Goal: Information Seeking & Learning: Learn about a topic

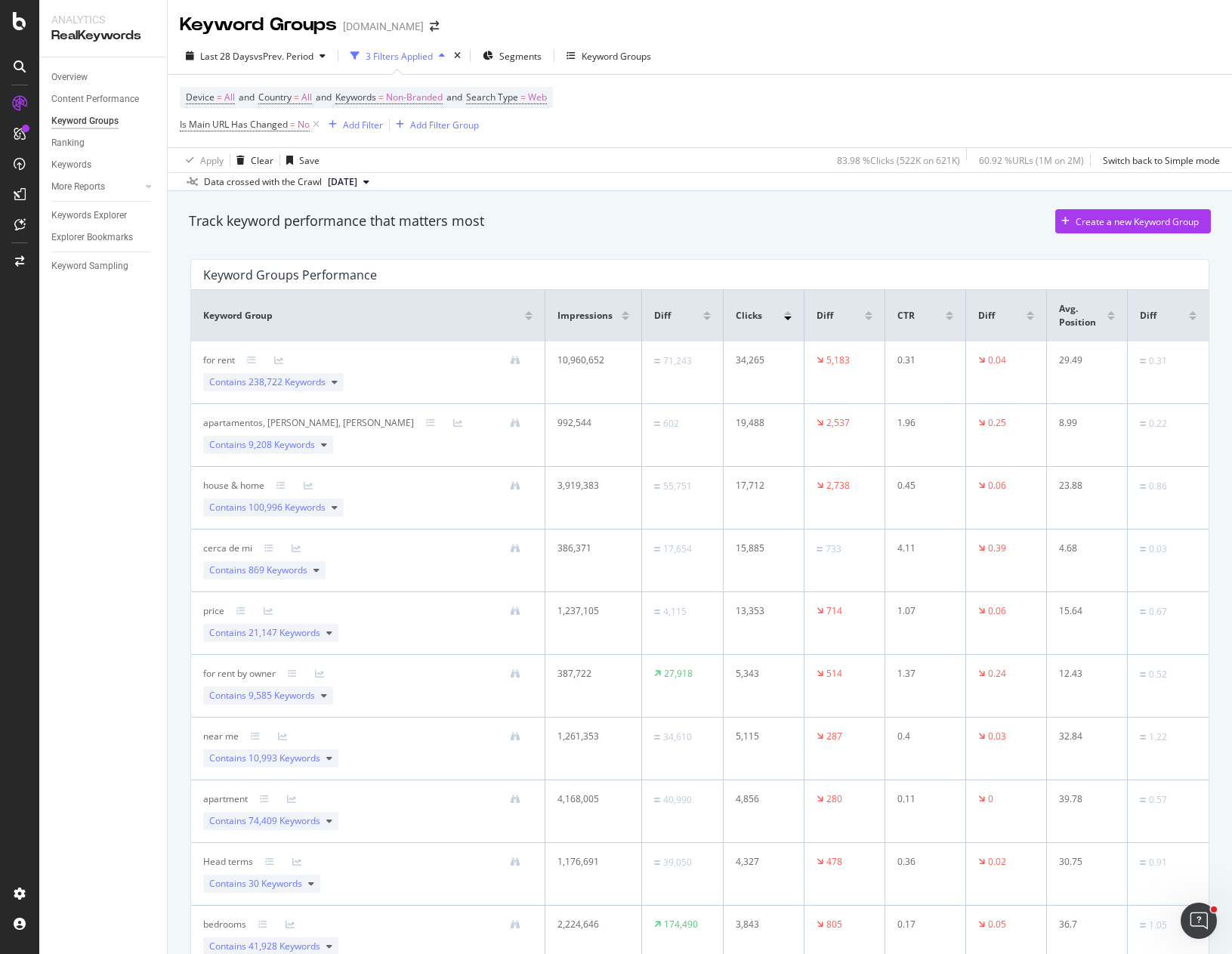
click at [860, 54] on div "Last 28 Days vs Prev. Period 3 Filters Applied Segments Keyword Groups" at bounding box center [699, 59] width 1065 height 30
click at [924, 231] on div "Track keyword performance that matters most Create a new Keyword Group" at bounding box center [700, 221] width 1022 height 25
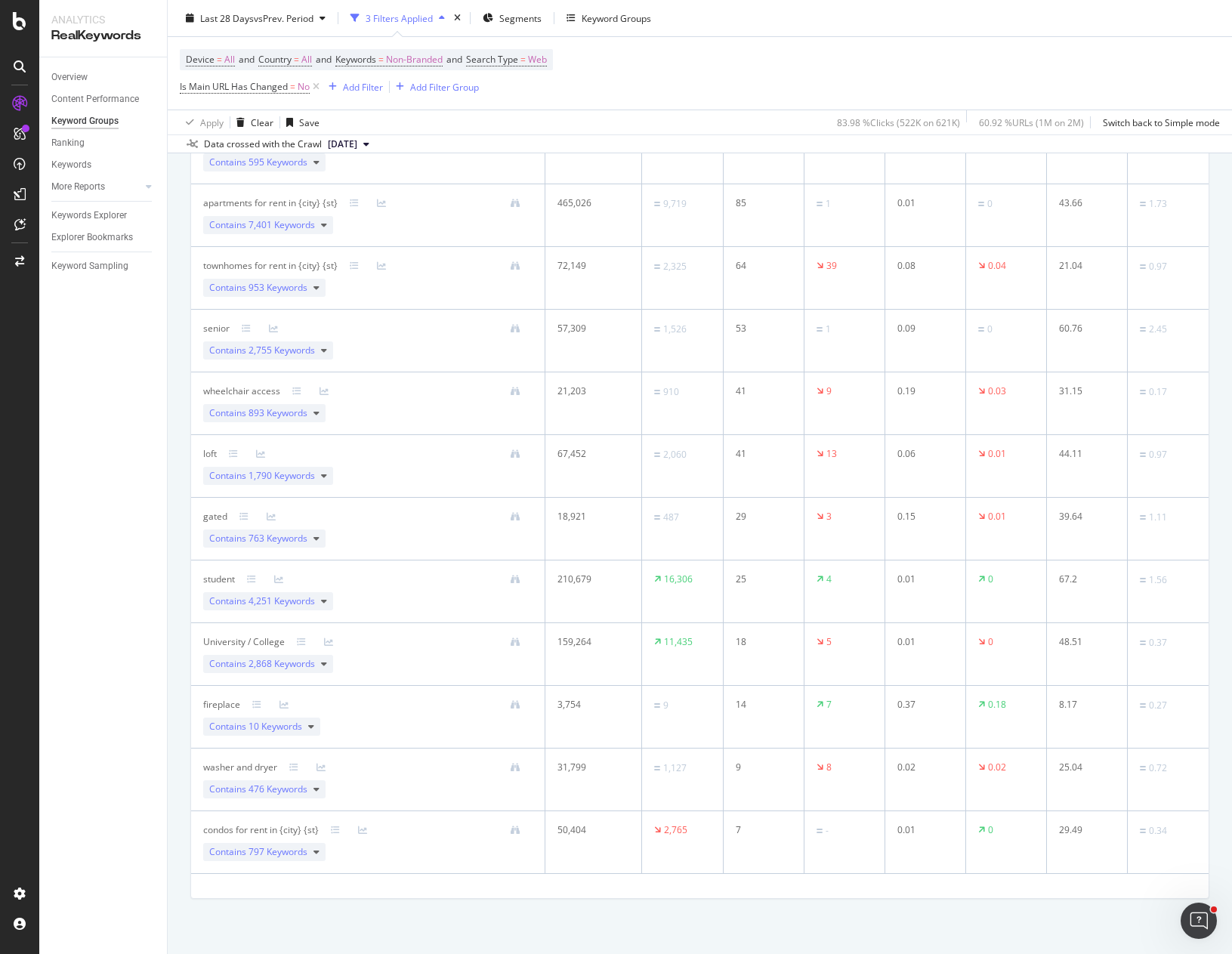
scroll to position [1735, 0]
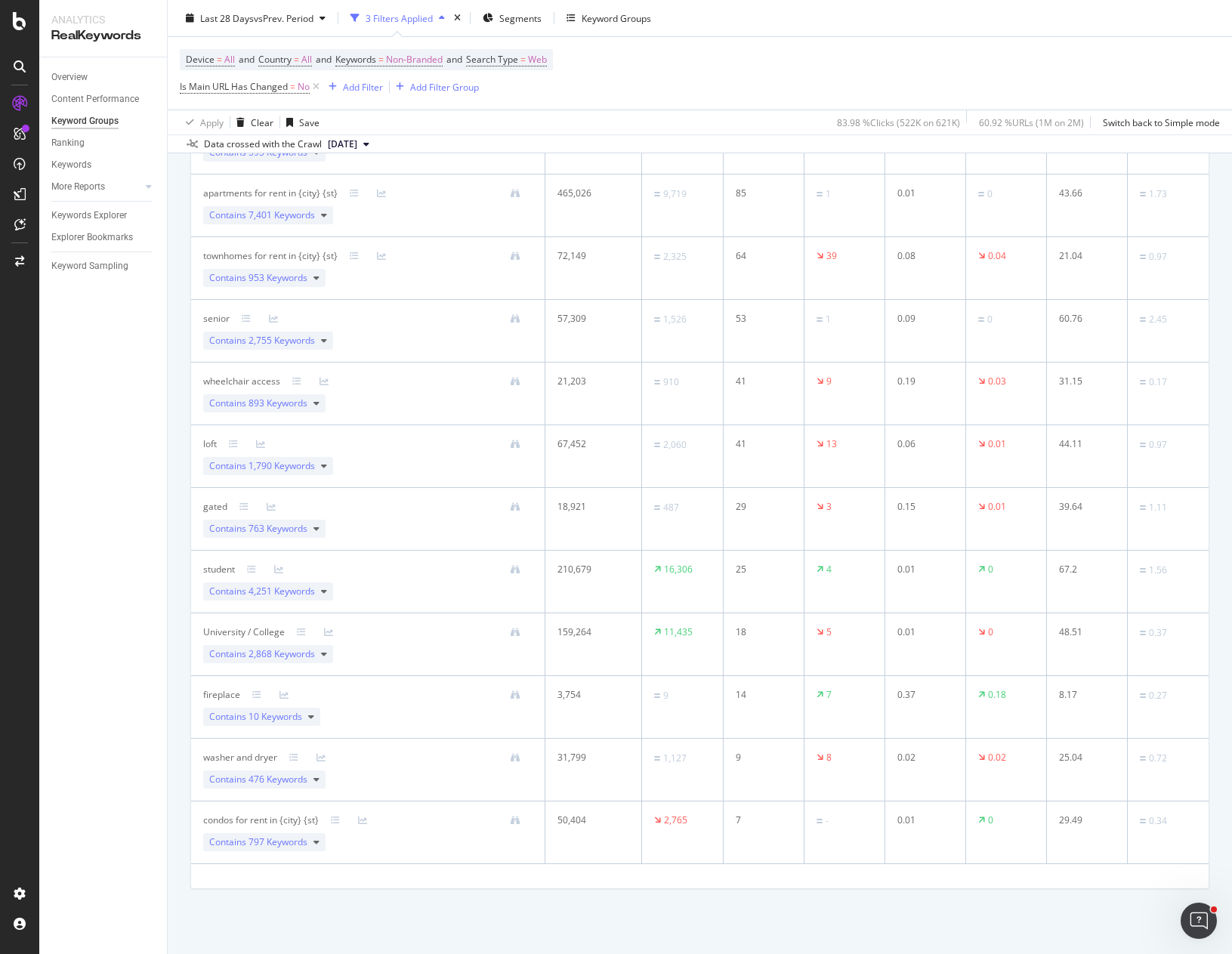
click at [1030, 53] on div "Device = All and Country = All and Keywords = Non-Branded and Search Type = Web…" at bounding box center [699, 73] width 1040 height 73
click at [801, 66] on div "Device = All and Country = All and Keywords = Non-Branded and Search Type = Web…" at bounding box center [699, 73] width 1040 height 73
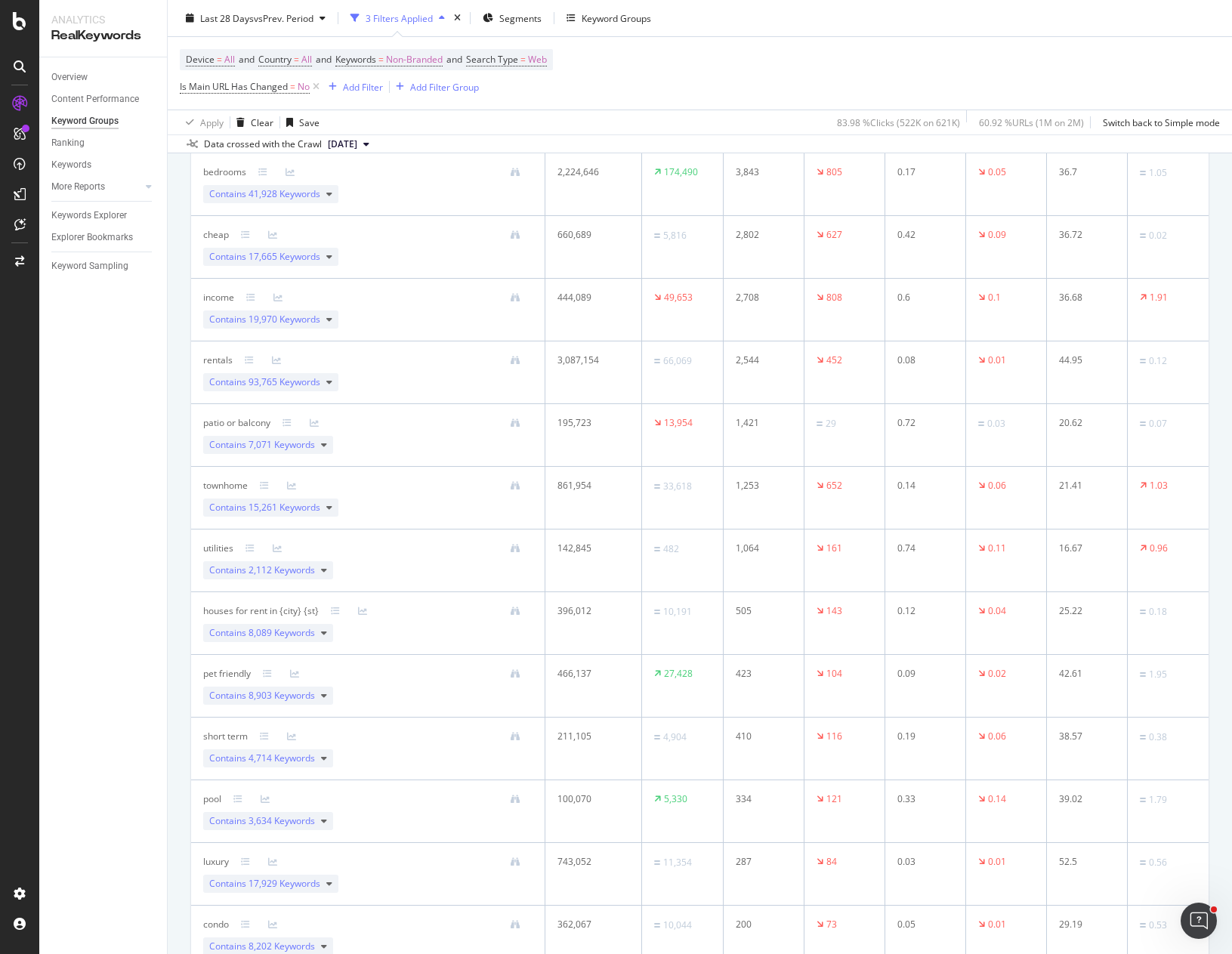
scroll to position [0, 0]
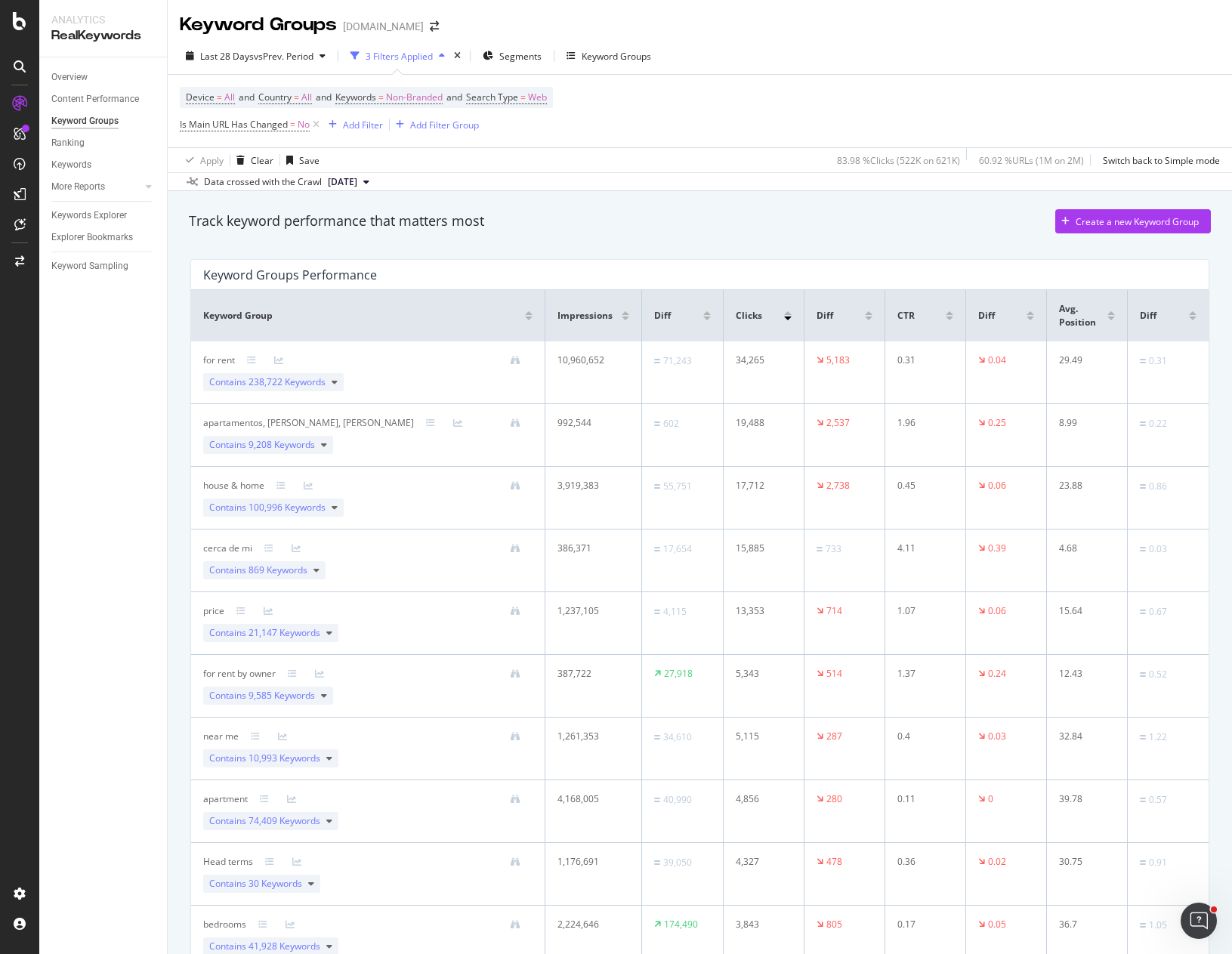
click at [766, 110] on div "Device = All and Country = All and Keywords = Non-Branded and Search Type = Web…" at bounding box center [699, 111] width 1040 height 73
click at [653, 123] on div "Device = All and Country = All and Keywords = Non-Branded and Search Type = Web…" at bounding box center [699, 111] width 1040 height 73
click at [262, 52] on span "vs Prev. Period" at bounding box center [283, 57] width 60 height 13
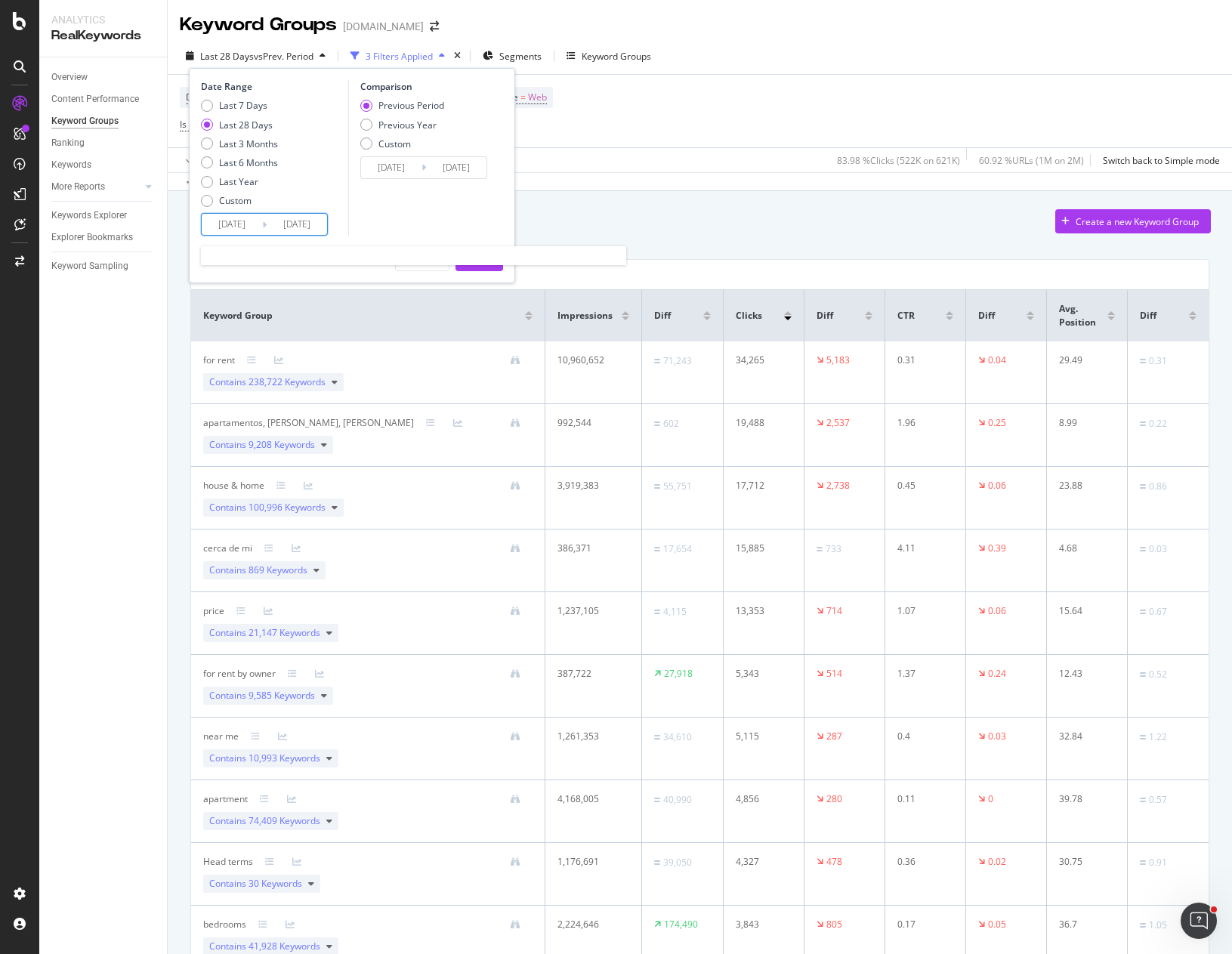
click at [226, 222] on input "[DATE]" at bounding box center [232, 224] width 61 height 21
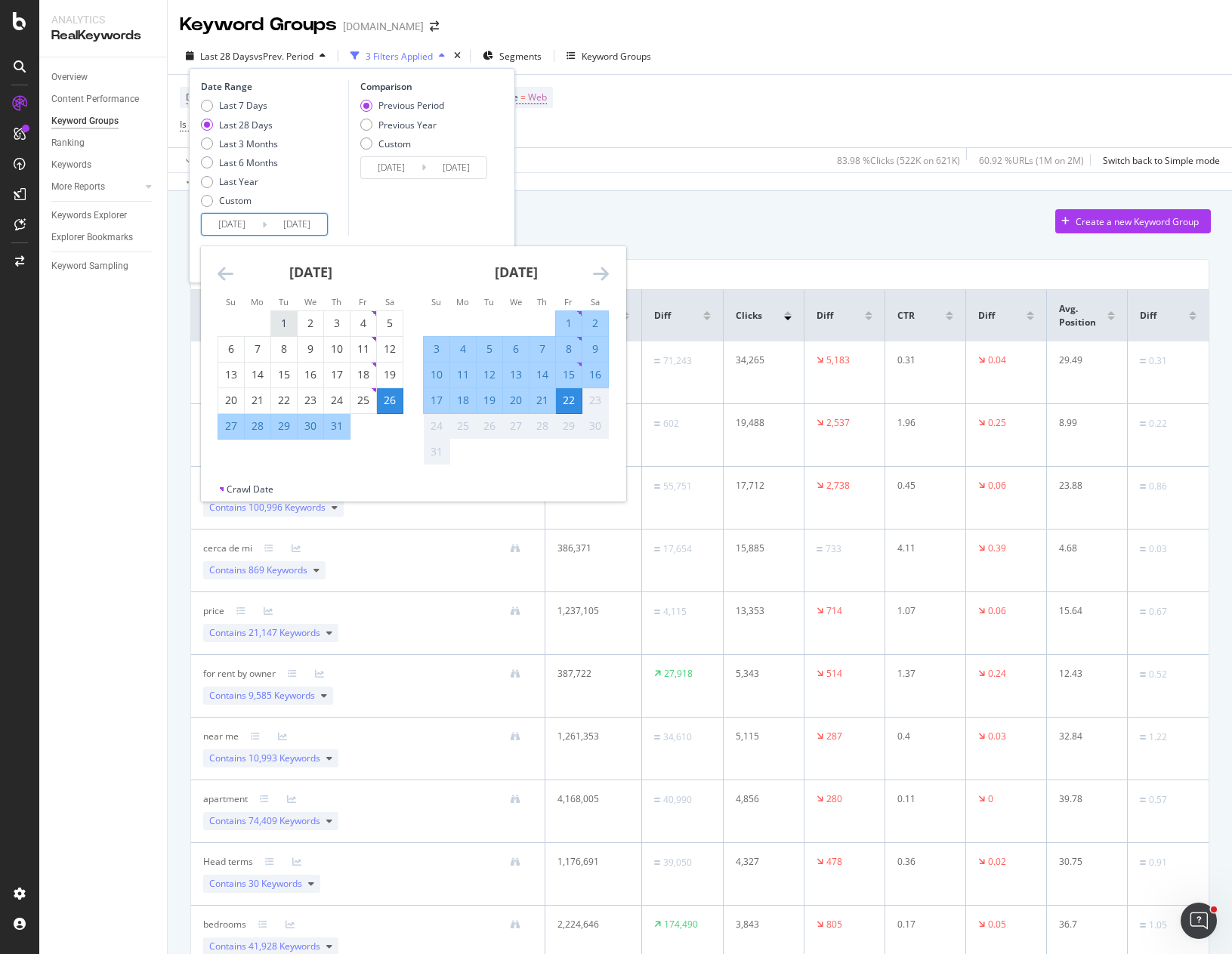
click at [284, 324] on div "1" at bounding box center [284, 324] width 26 height 15
type input "[DATE]"
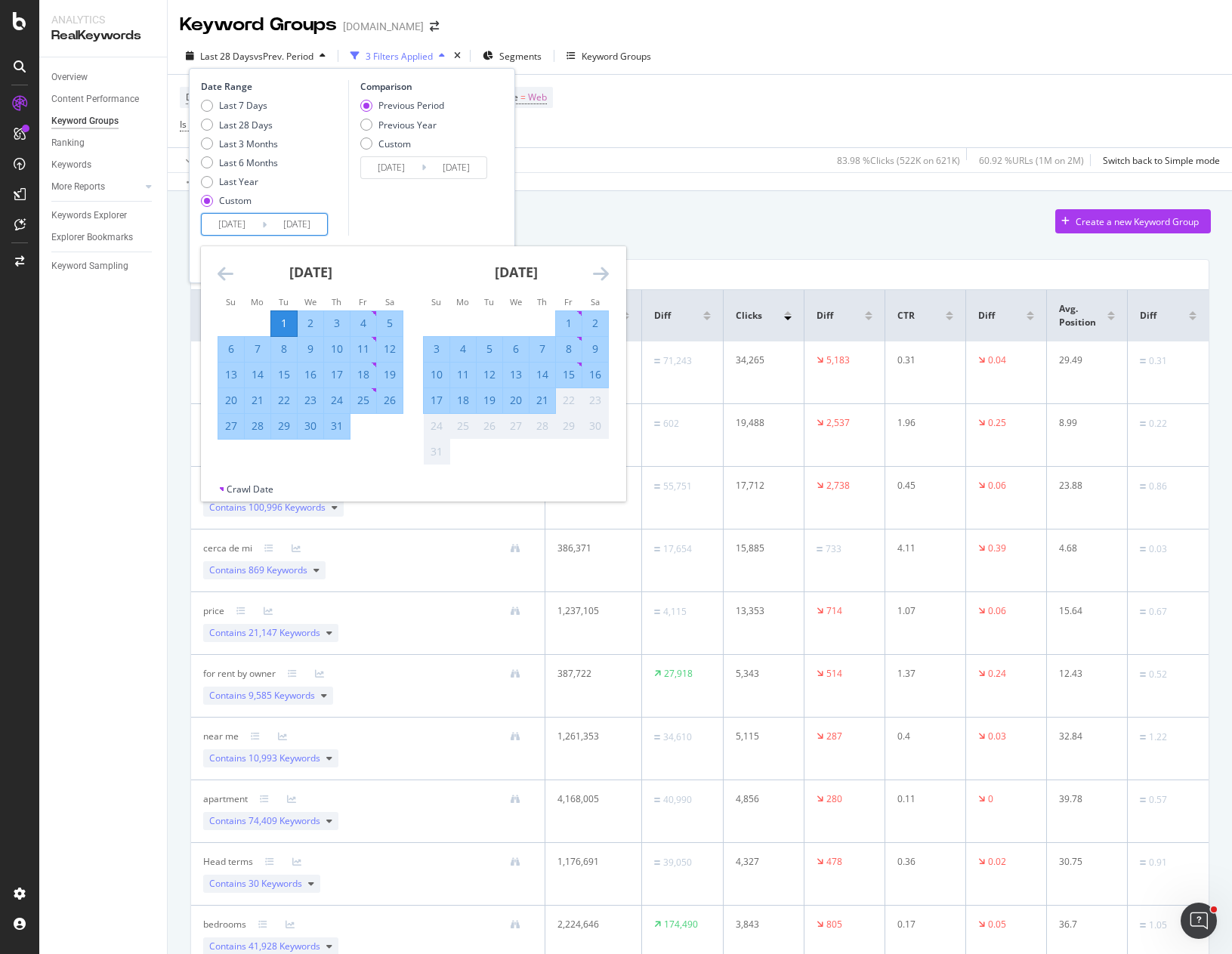
click at [339, 429] on div "31" at bounding box center [336, 426] width 26 height 15
type input "[DATE]"
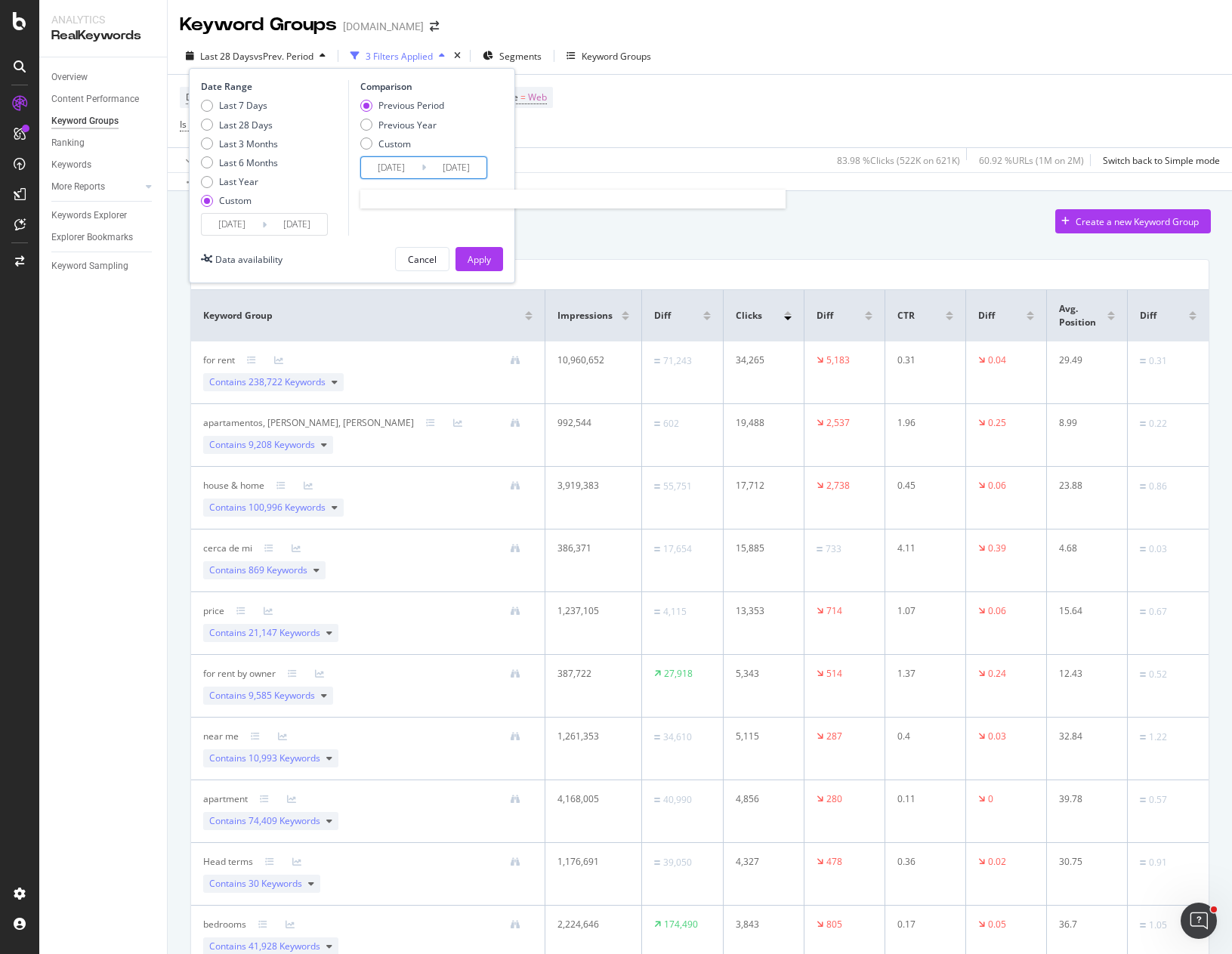
click at [395, 168] on input "[DATE]" at bounding box center [392, 168] width 61 height 21
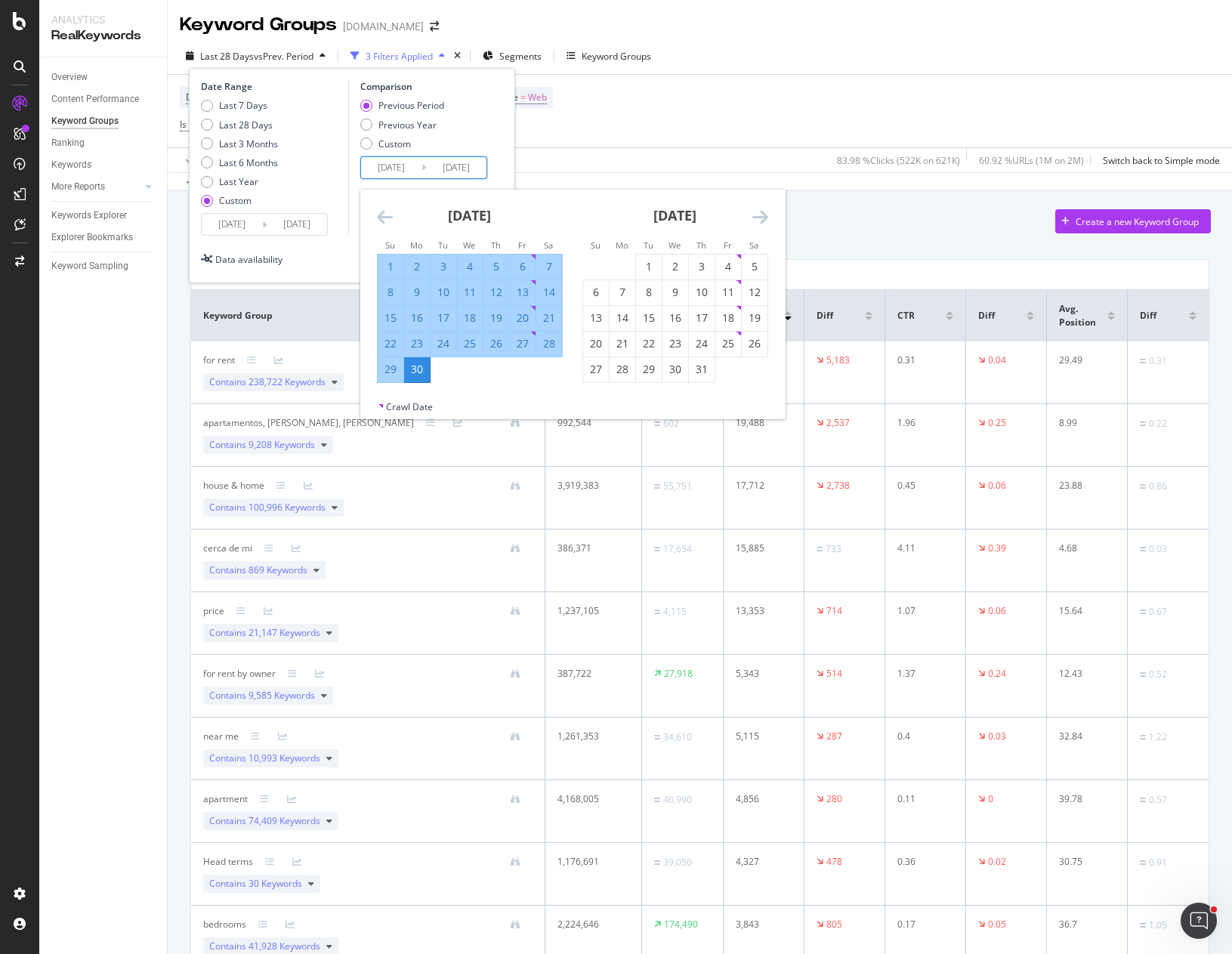
click at [383, 214] on icon "Move backward to switch to the previous month." at bounding box center [384, 216] width 16 height 18
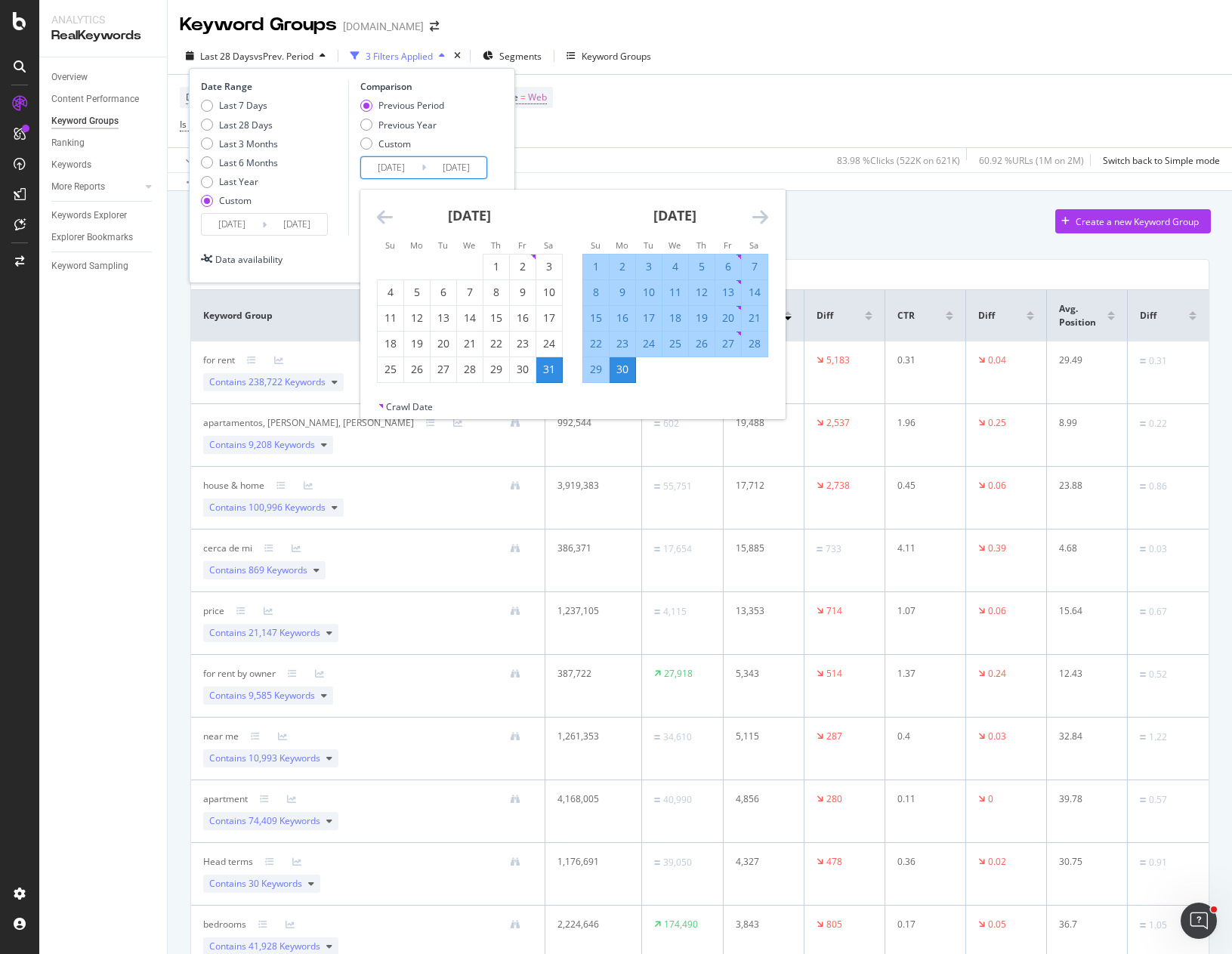
click at [383, 214] on icon "Move backward to switch to the previous month." at bounding box center [384, 216] width 16 height 18
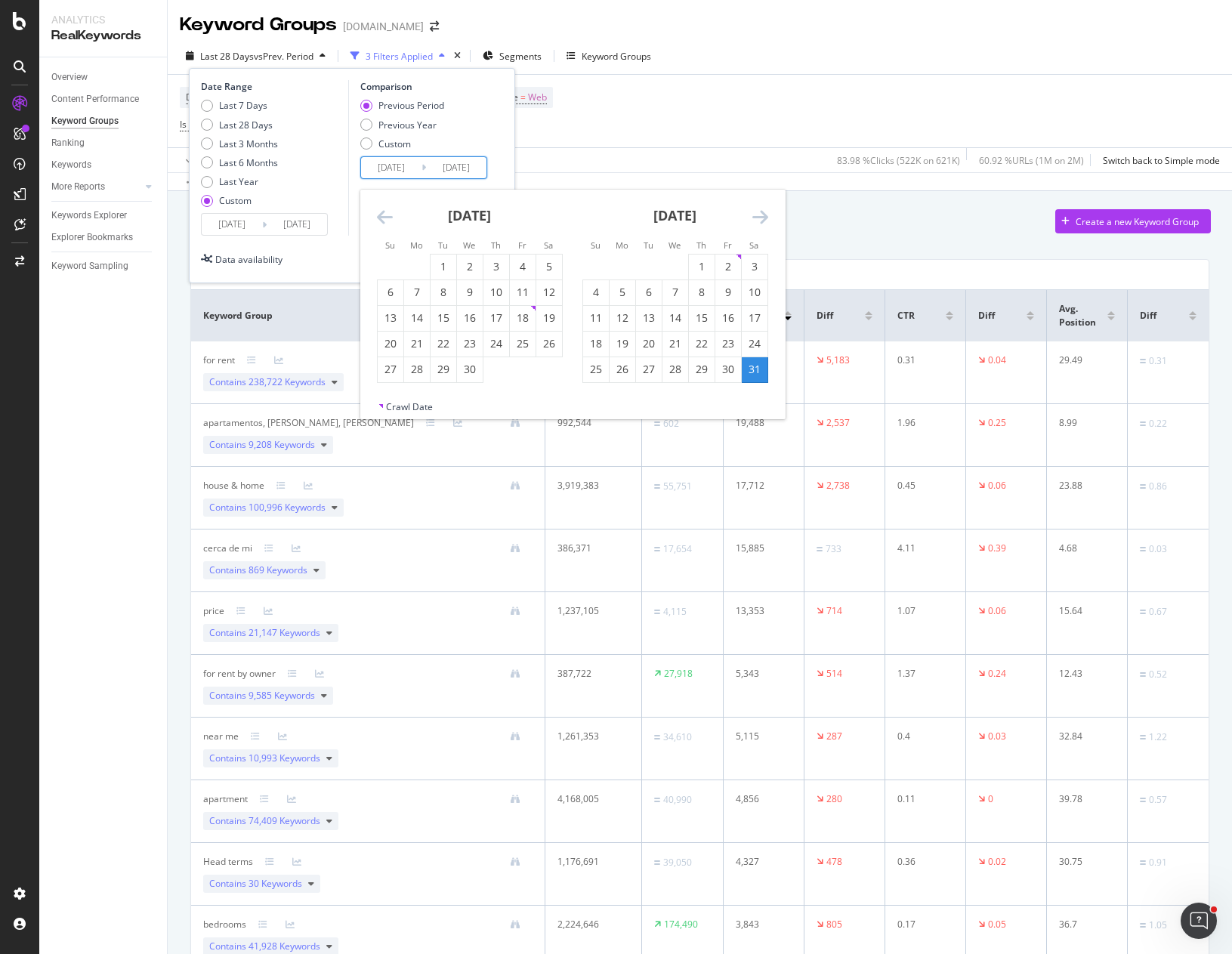
click at [383, 214] on icon "Move backward to switch to the previous month." at bounding box center [384, 216] width 16 height 18
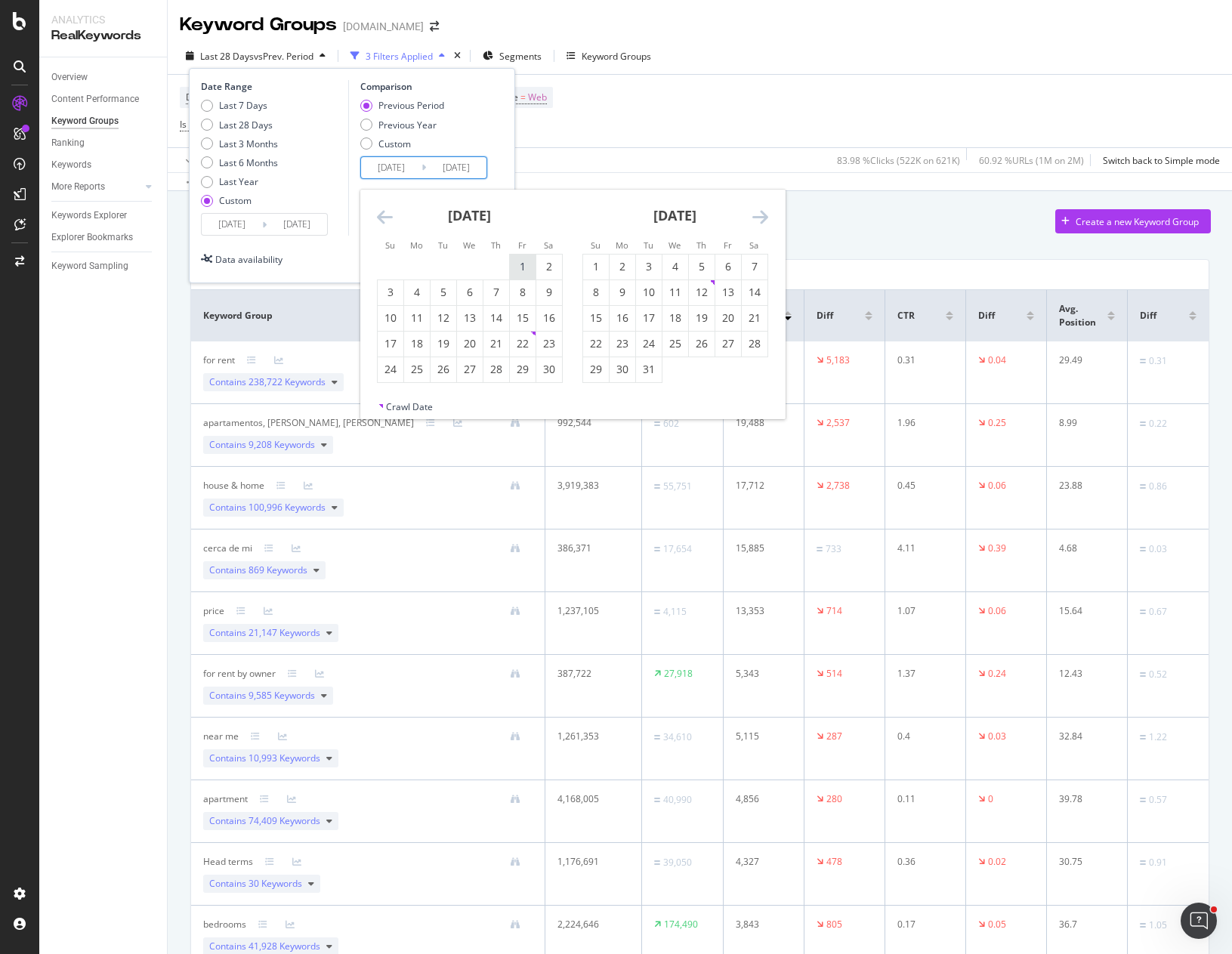
drag, startPoint x: 518, startPoint y: 260, endPoint x: 519, endPoint y: 272, distance: 12.0
click at [519, 260] on div "1" at bounding box center [522, 267] width 26 height 15
type input "[DATE]"
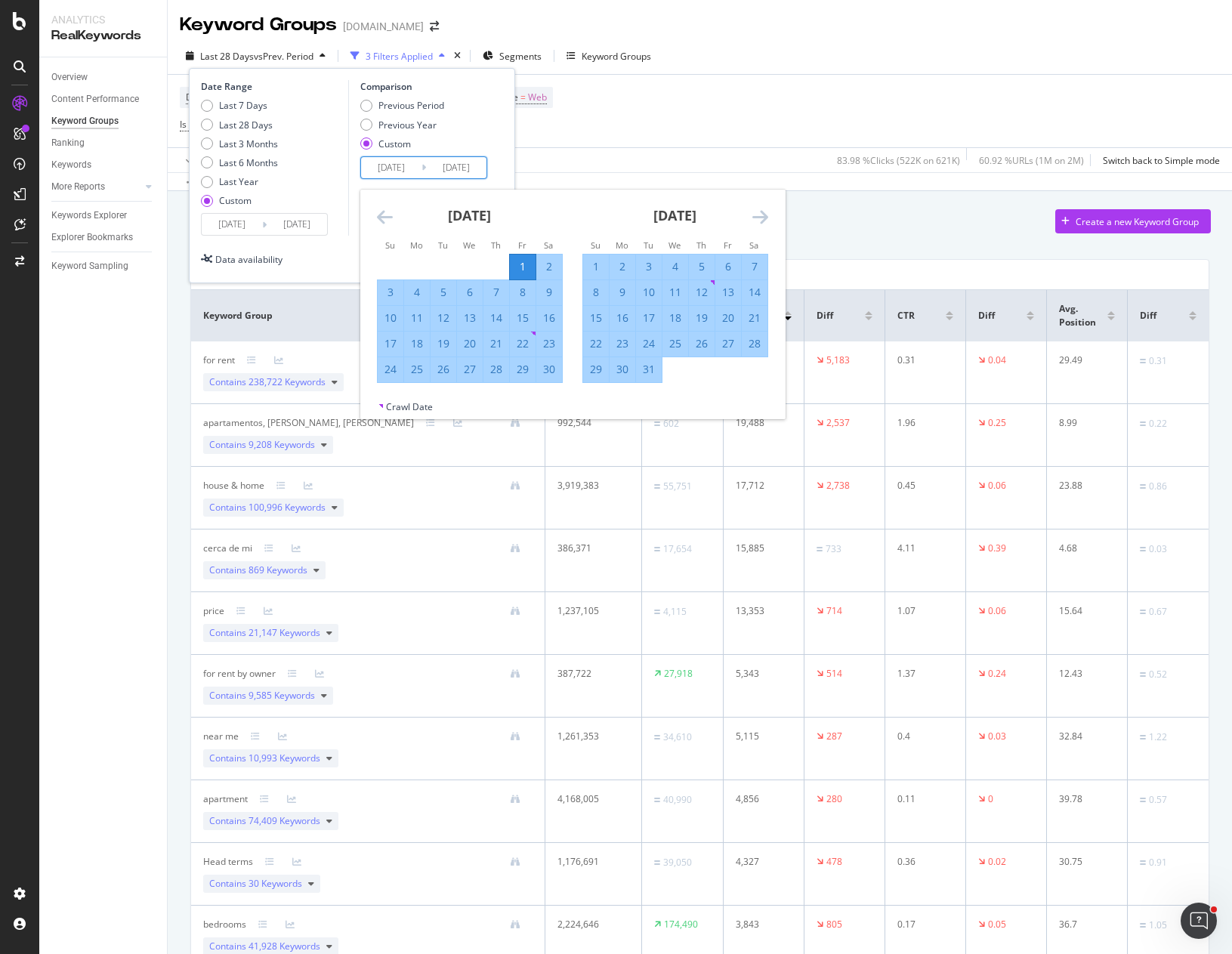
click at [553, 372] on div "30" at bounding box center [549, 369] width 26 height 15
type input "[DATE]"
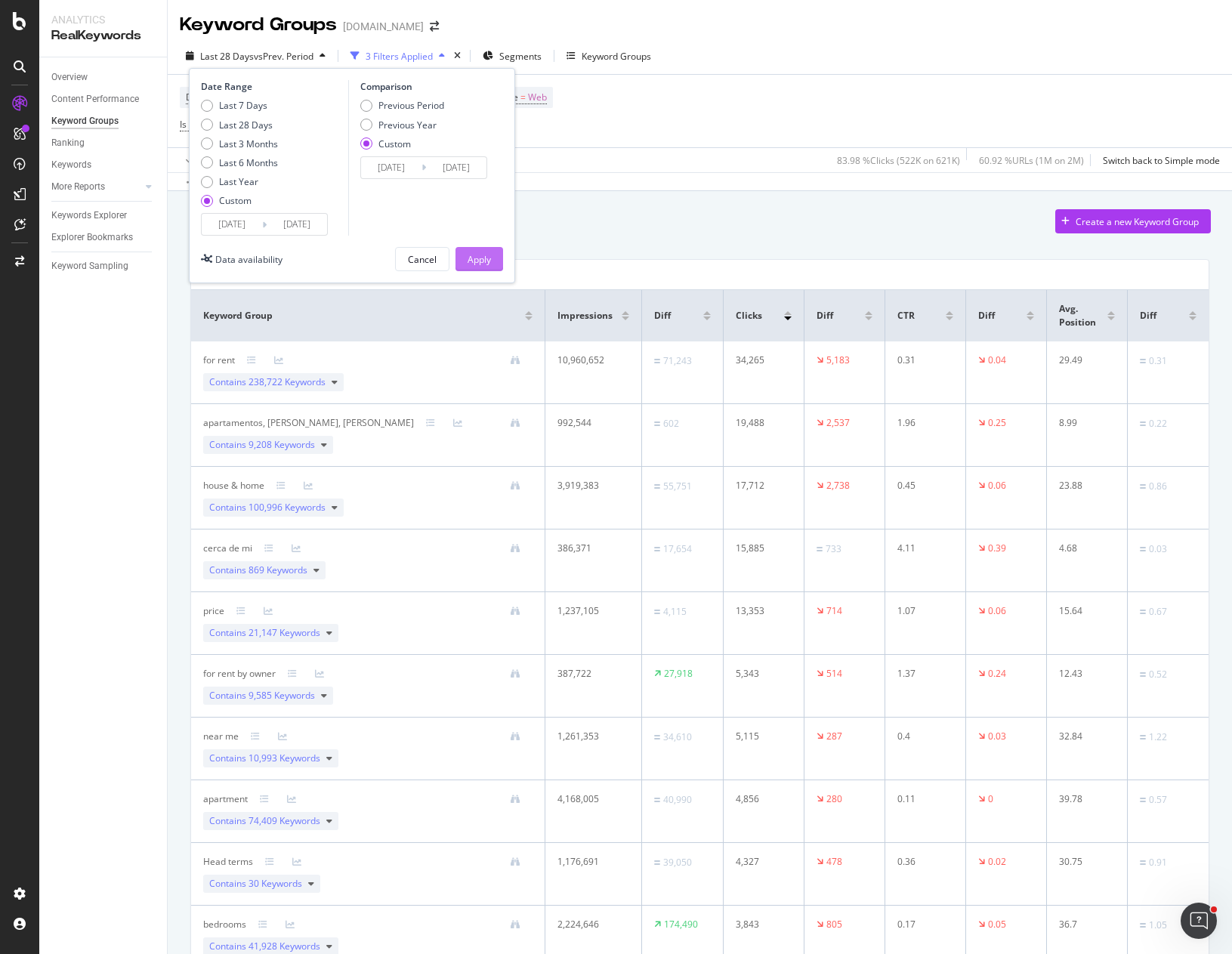
click at [484, 259] on div "Apply" at bounding box center [479, 259] width 24 height 13
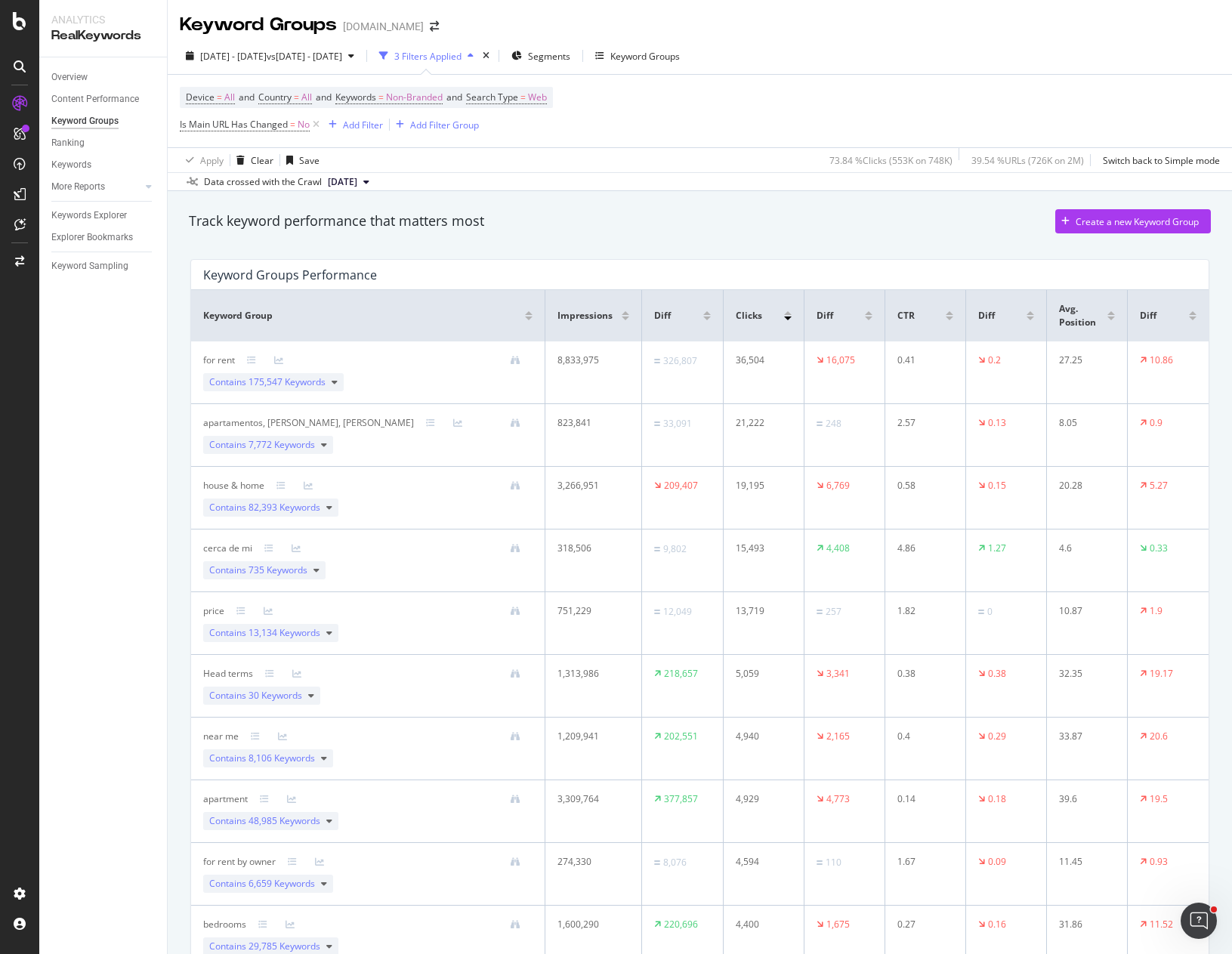
click at [694, 221] on div "Track keyword performance that matters most Create a new Keyword Group" at bounding box center [700, 221] width 1022 height 25
click at [285, 125] on span "Is Main URL Has Changed" at bounding box center [234, 125] width 108 height 13
click at [225, 159] on span "On Each Period" at bounding box center [225, 161] width 64 height 13
click at [266, 214] on span "On Current Period" at bounding box center [238, 211] width 77 height 13
drag, startPoint x: 341, startPoint y: 221, endPoint x: 308, endPoint y: 144, distance: 83.8
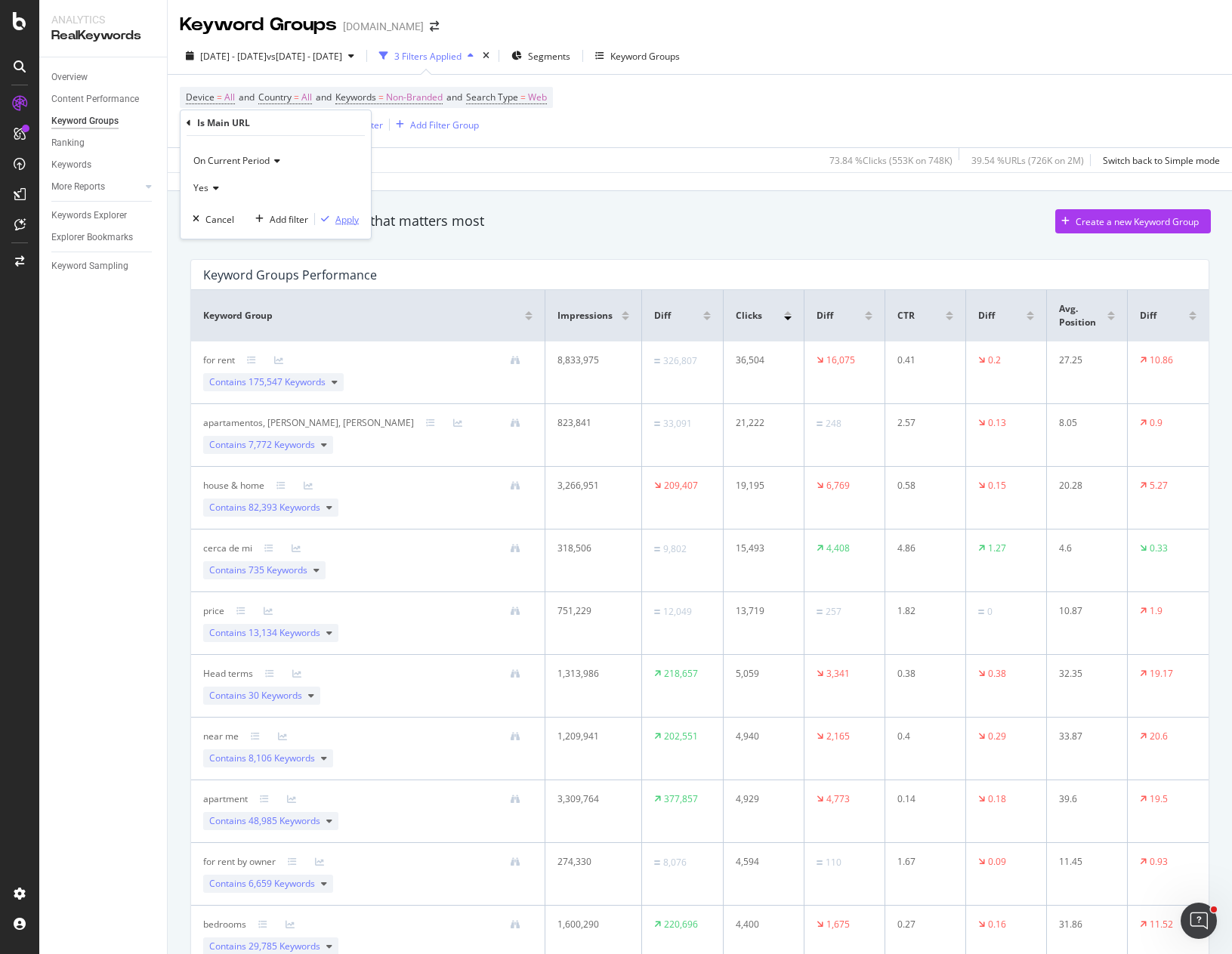
click at [316, 138] on div "On Current Period Yes Cancel Add filter Apply" at bounding box center [275, 187] width 190 height 103
drag, startPoint x: 345, startPoint y: 220, endPoint x: 343, endPoint y: 177, distance: 43.0
click at [343, 177] on div "On Current Period Yes Cancel Add filter Apply" at bounding box center [275, 187] width 190 height 103
click at [269, 162] on span "On Current Period" at bounding box center [231, 161] width 77 height 13
click at [259, 189] on span "On Each Period" at bounding box center [233, 192] width 64 height 13
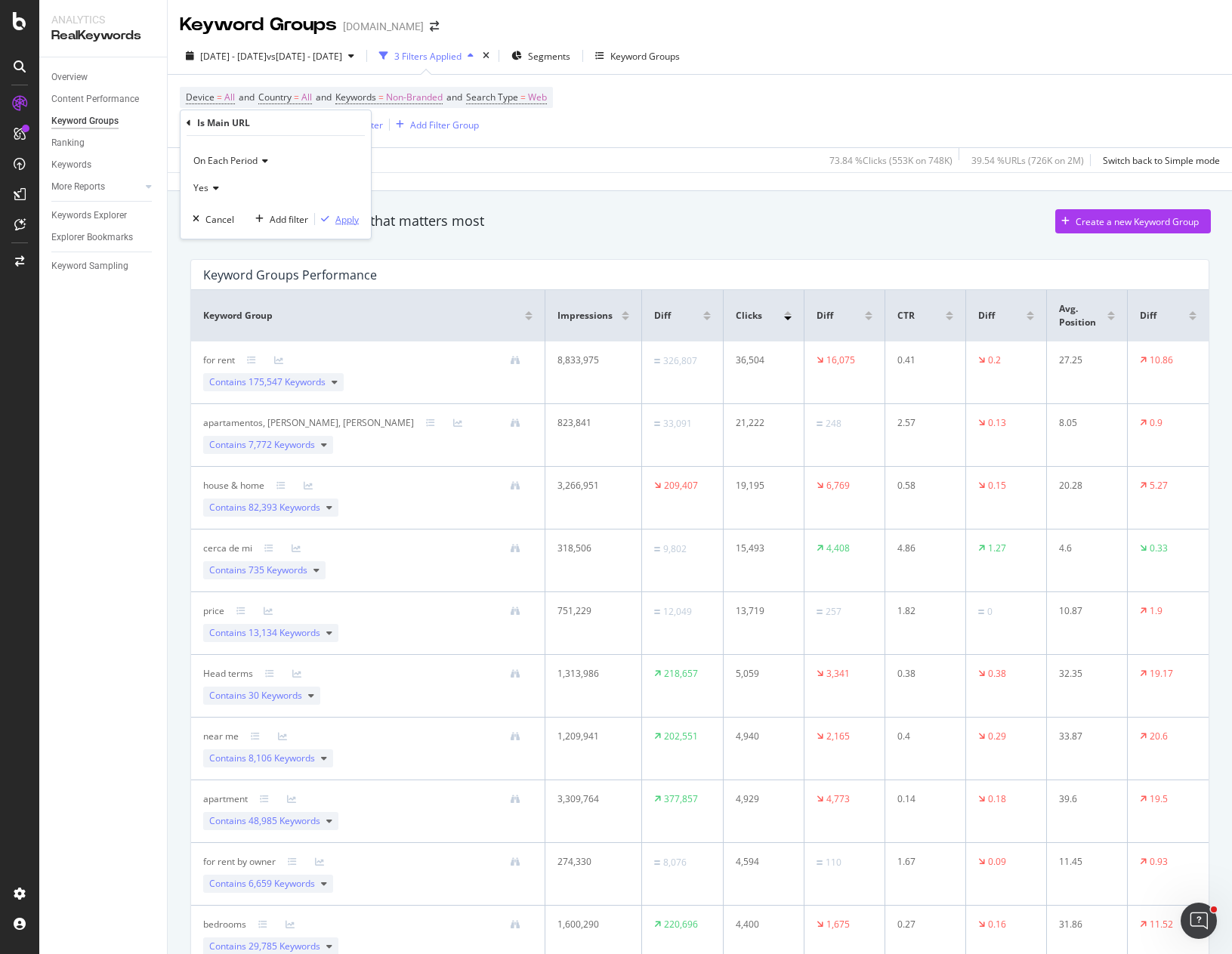
click at [339, 219] on div "Apply" at bounding box center [346, 220] width 24 height 13
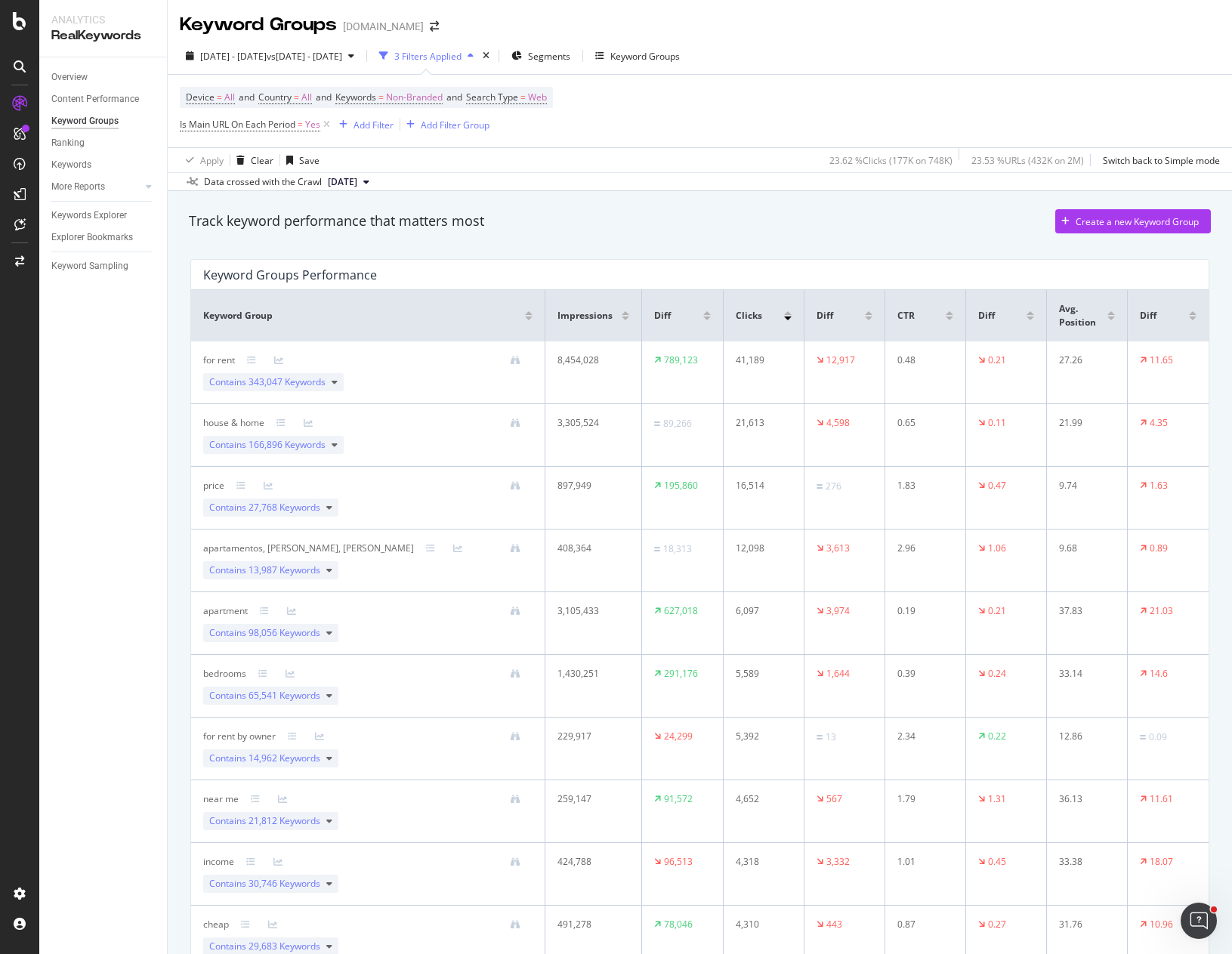
click at [705, 120] on div "Device = All and Country = All and Keywords = Non-Branded and Search Type = Web…" at bounding box center [699, 111] width 1040 height 73
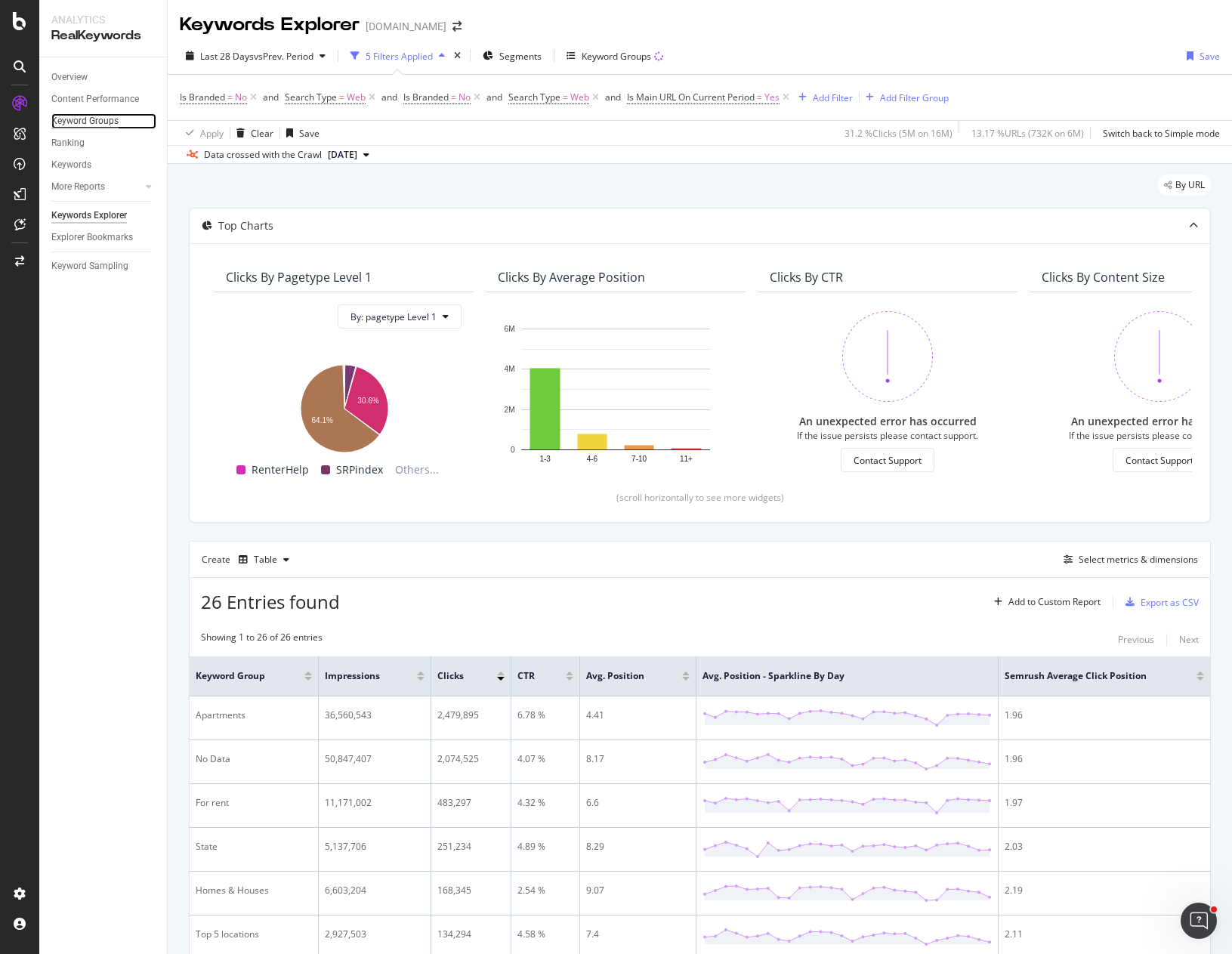
click at [81, 118] on div "Keyword Groups" at bounding box center [84, 121] width 67 height 16
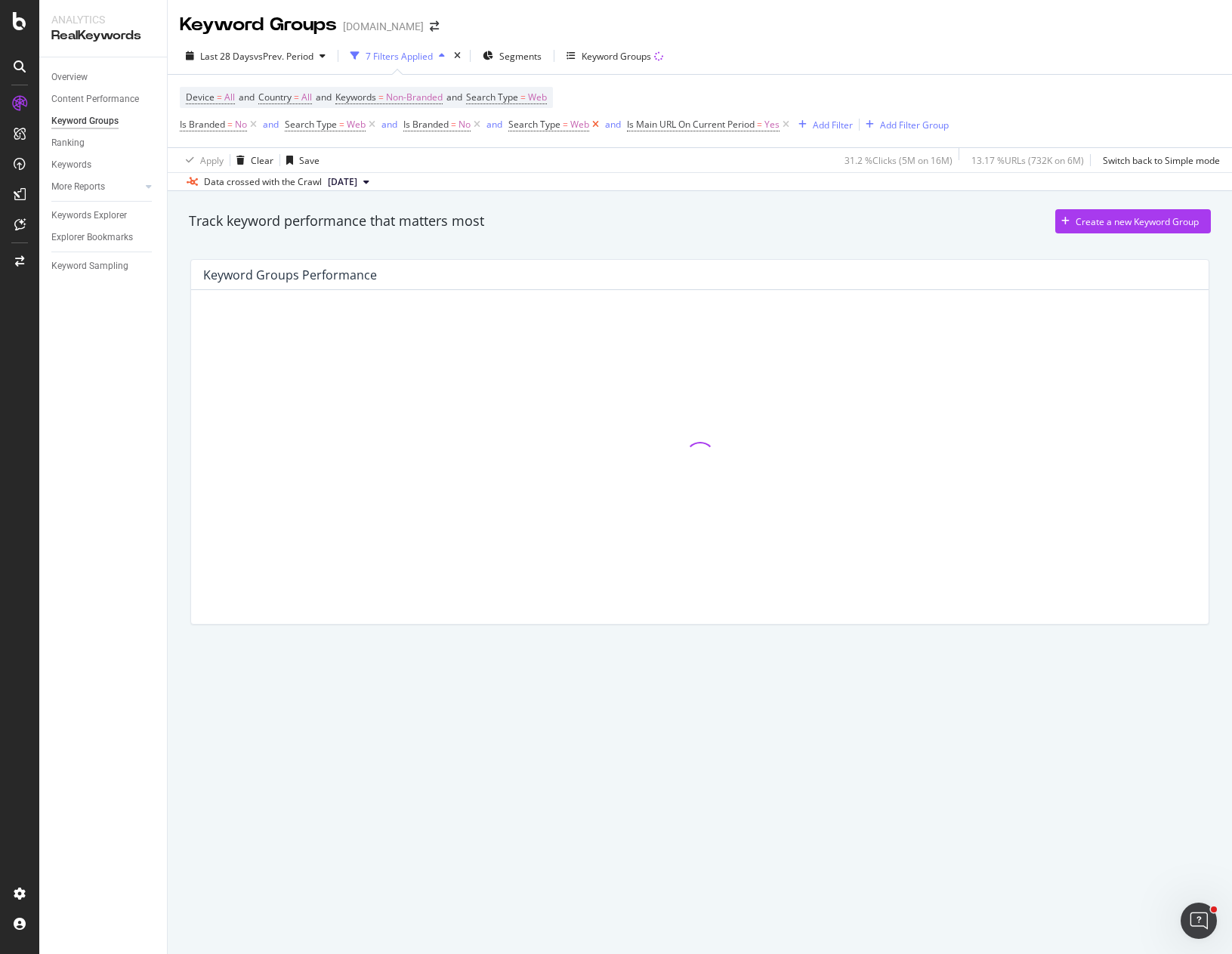
click at [594, 126] on icon at bounding box center [596, 125] width 13 height 15
click at [477, 121] on icon at bounding box center [477, 125] width 13 height 15
click at [370, 126] on icon at bounding box center [372, 125] width 13 height 15
click at [251, 123] on icon at bounding box center [254, 125] width 13 height 15
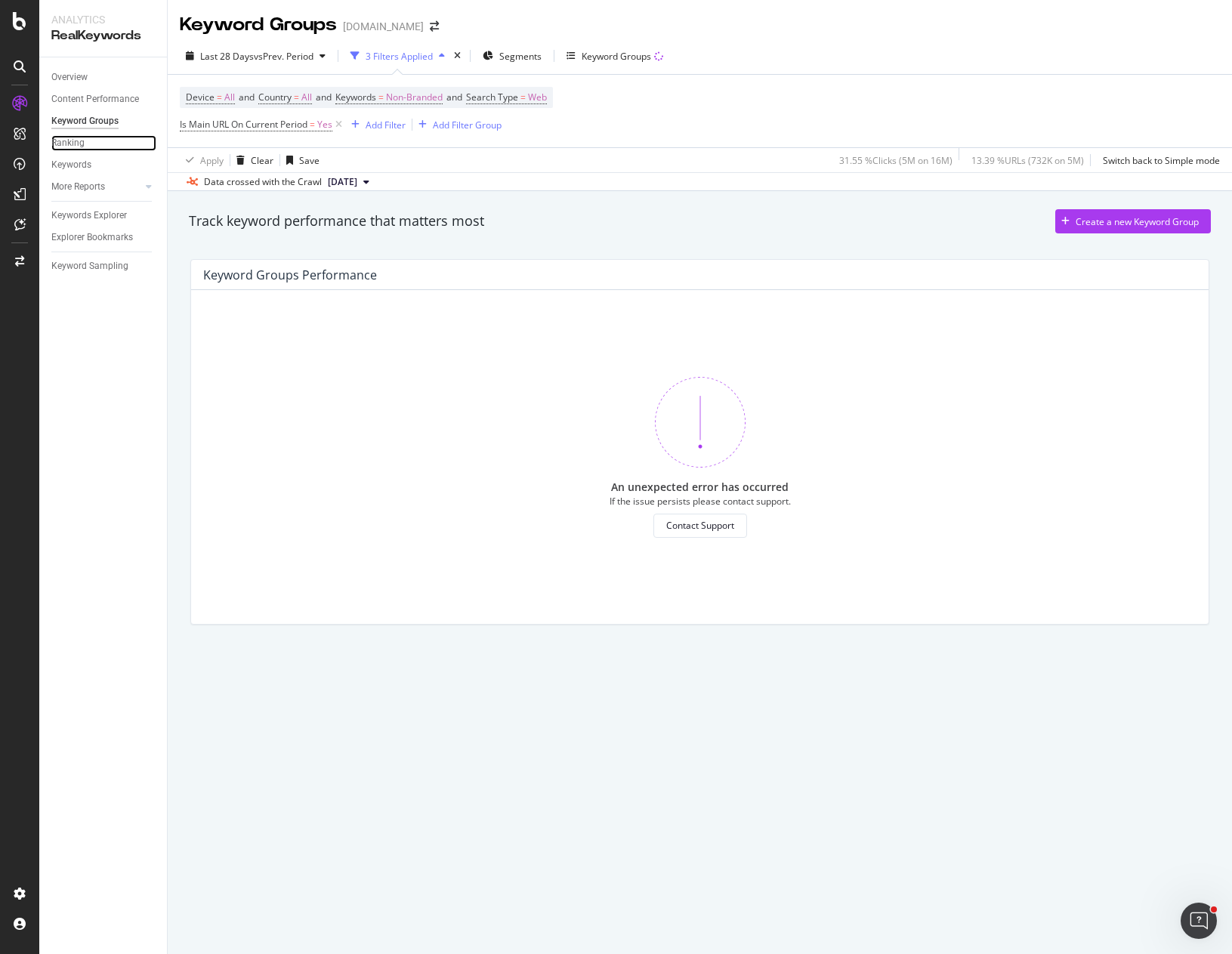
drag, startPoint x: 70, startPoint y: 139, endPoint x: 80, endPoint y: 124, distance: 18.0
click at [70, 139] on div "Ranking" at bounding box center [67, 143] width 33 height 16
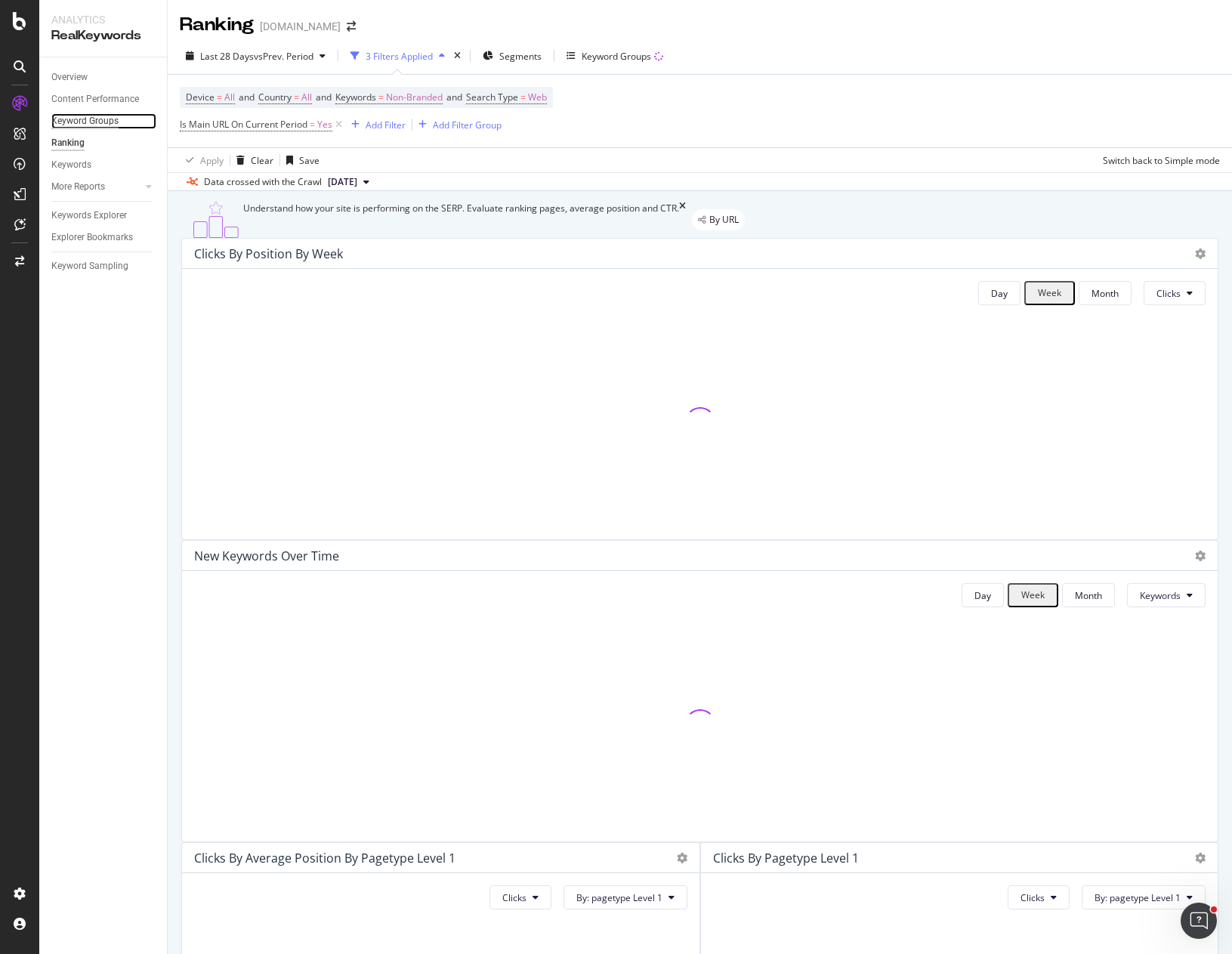
click at [102, 120] on div "Keyword Groups" at bounding box center [84, 121] width 67 height 16
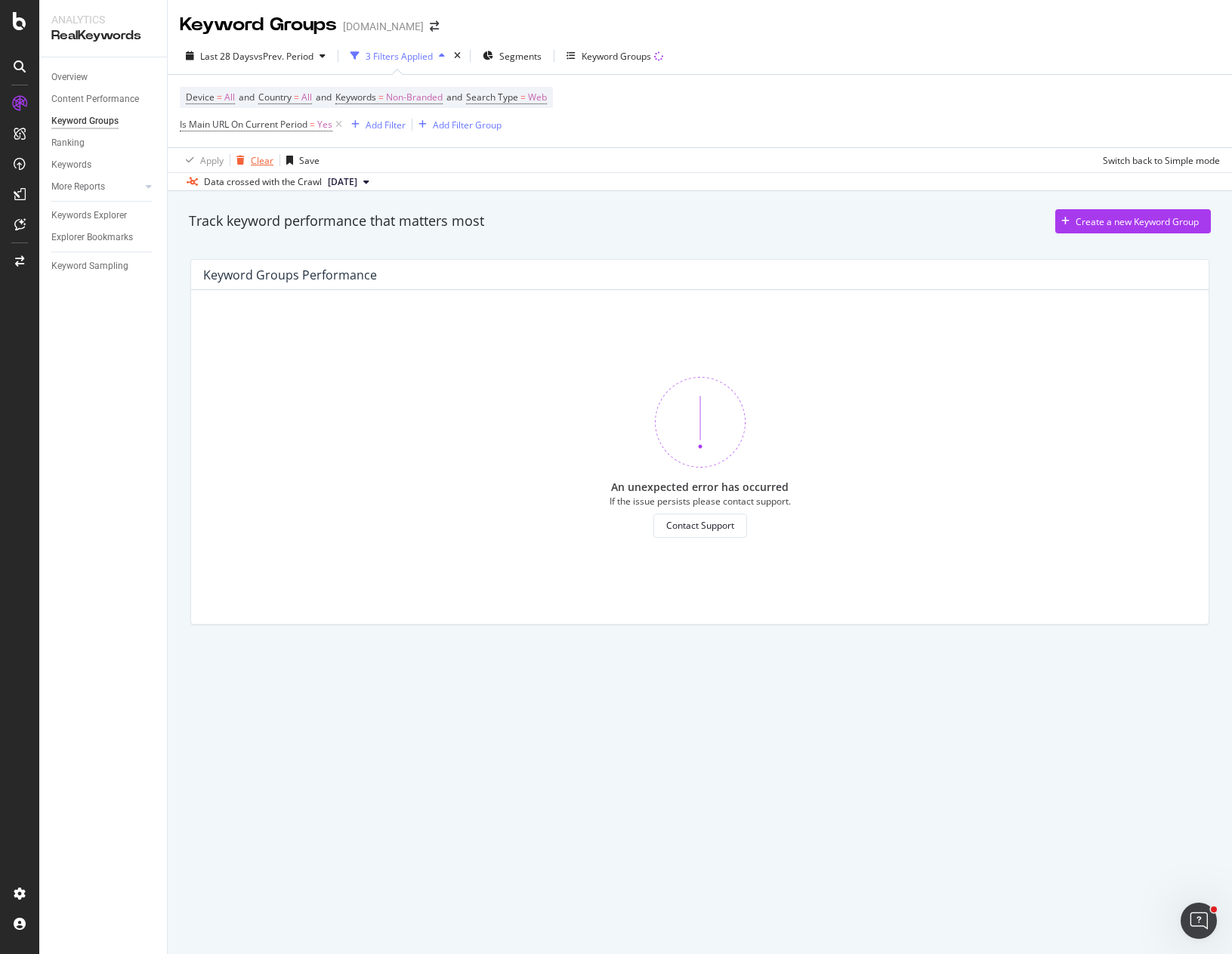
click at [260, 159] on div "Clear" at bounding box center [262, 161] width 23 height 13
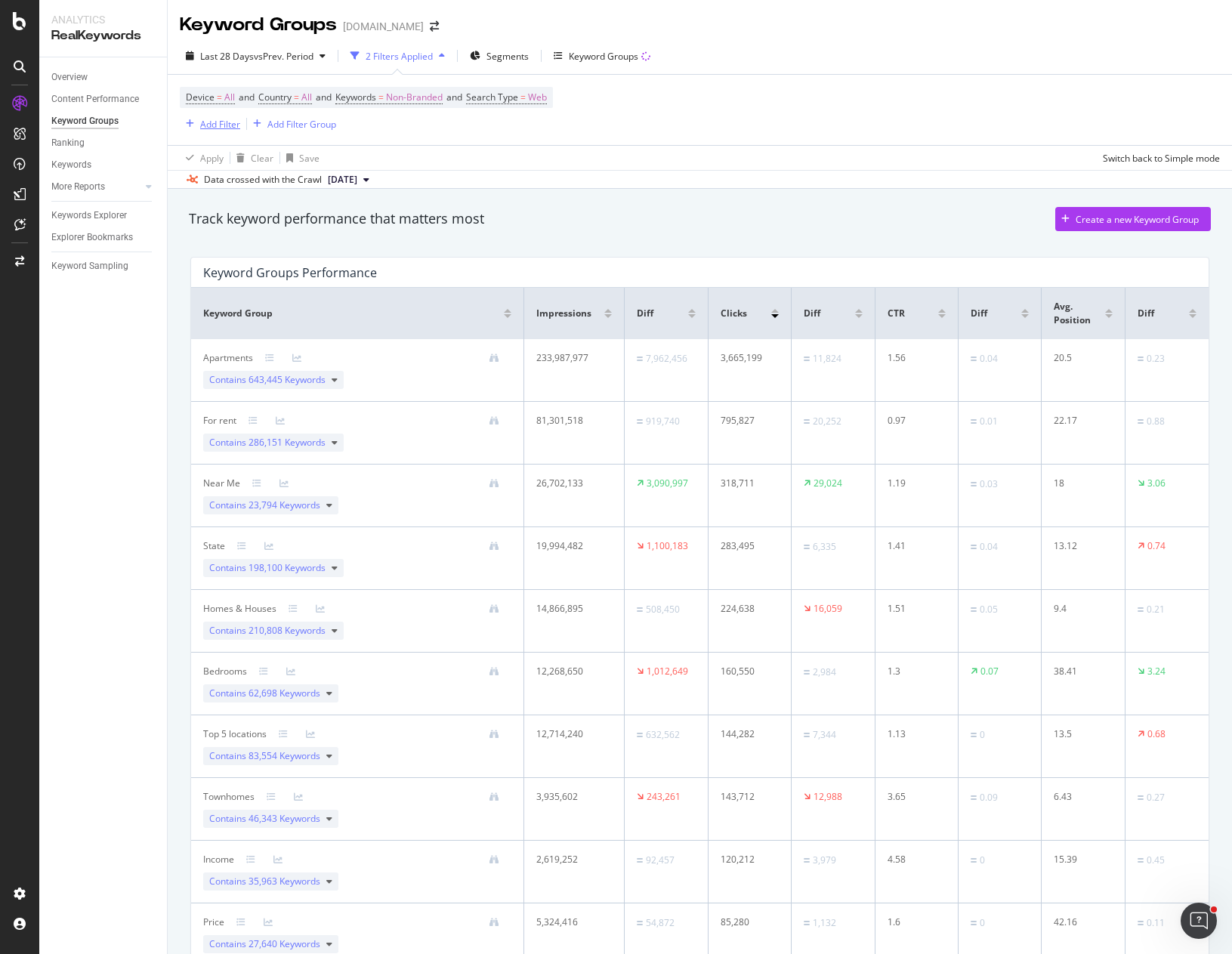
click at [195, 125] on div "button" at bounding box center [190, 124] width 21 height 9
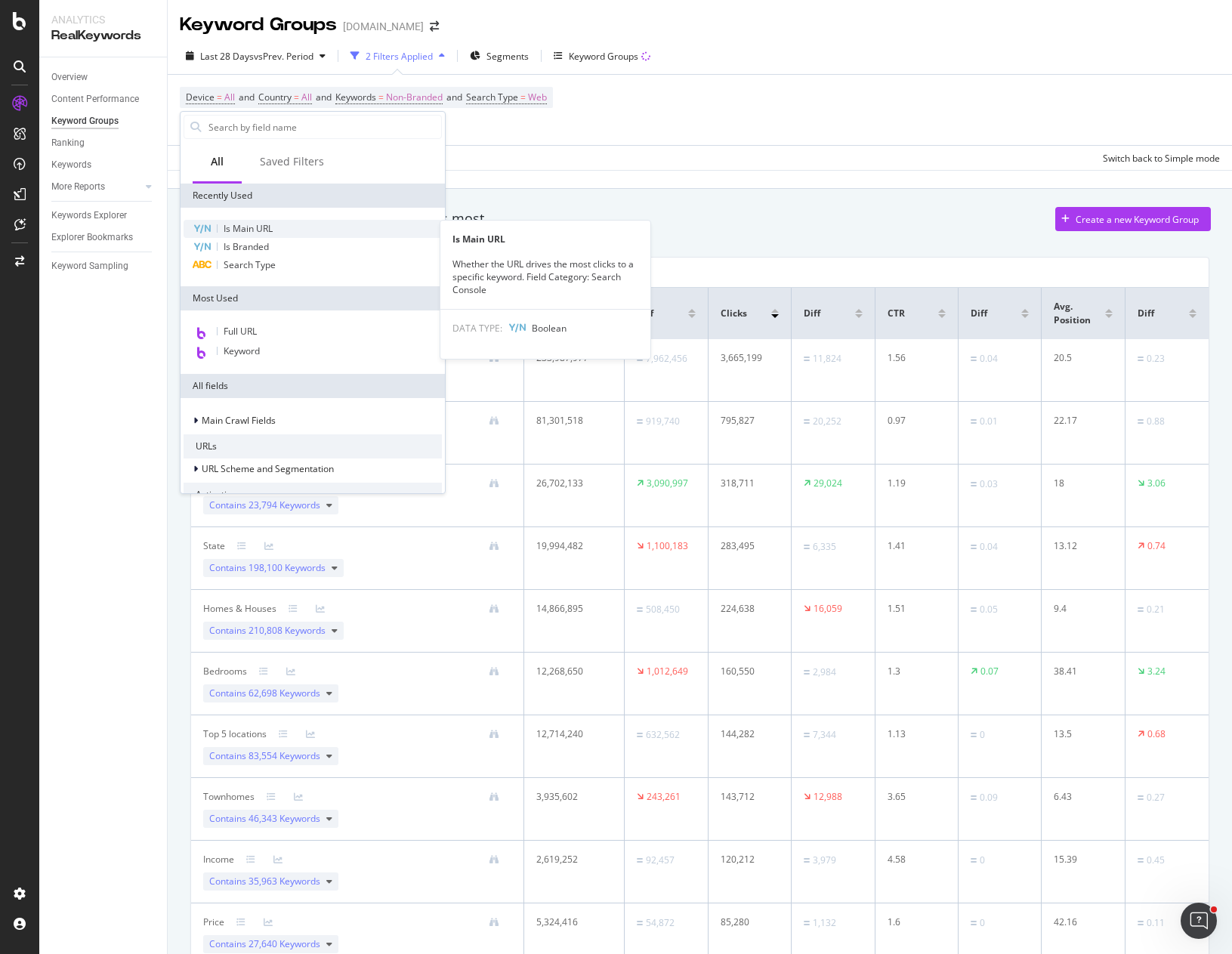
click at [244, 229] on span "Is Main URL" at bounding box center [248, 229] width 49 height 13
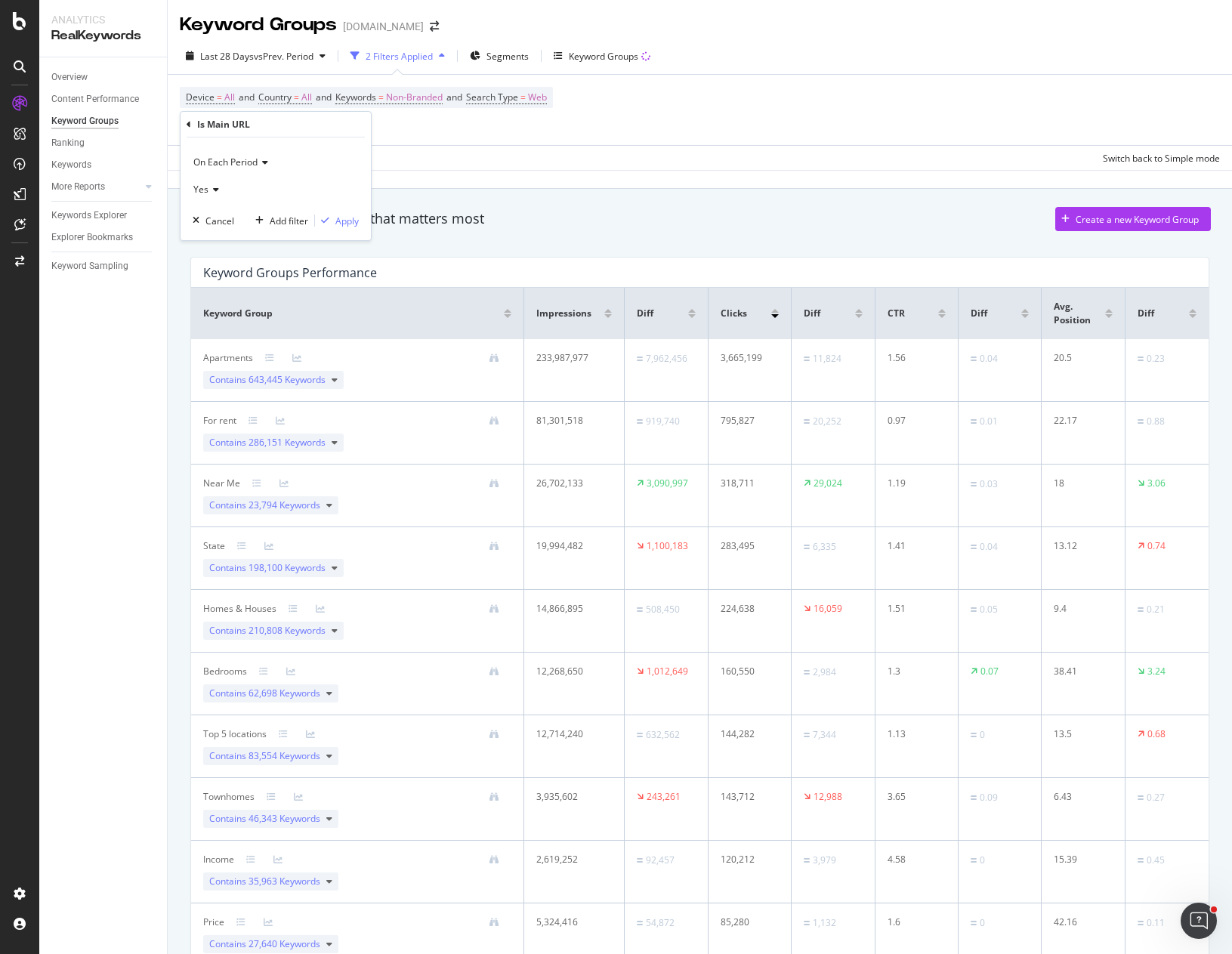
click at [248, 160] on span "On Each Period" at bounding box center [225, 162] width 64 height 13
click at [503, 132] on div "Device = All and Country = All and Keywords = Non-Branded and Search Type = Web…" at bounding box center [366, 110] width 373 height 46
click at [211, 116] on div "Add Filter" at bounding box center [210, 124] width 61 height 17
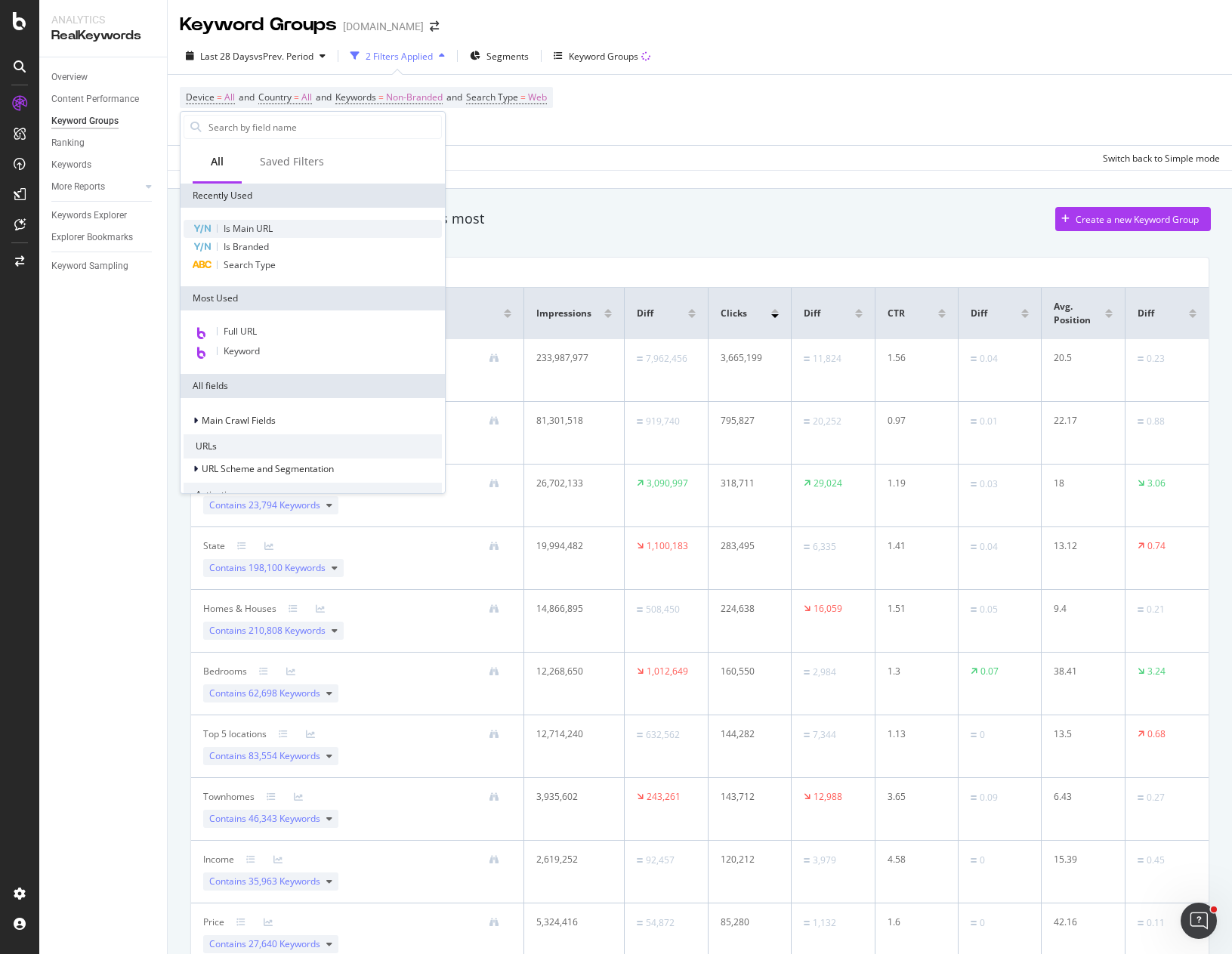
click at [256, 226] on span "Is Main URL" at bounding box center [248, 229] width 49 height 13
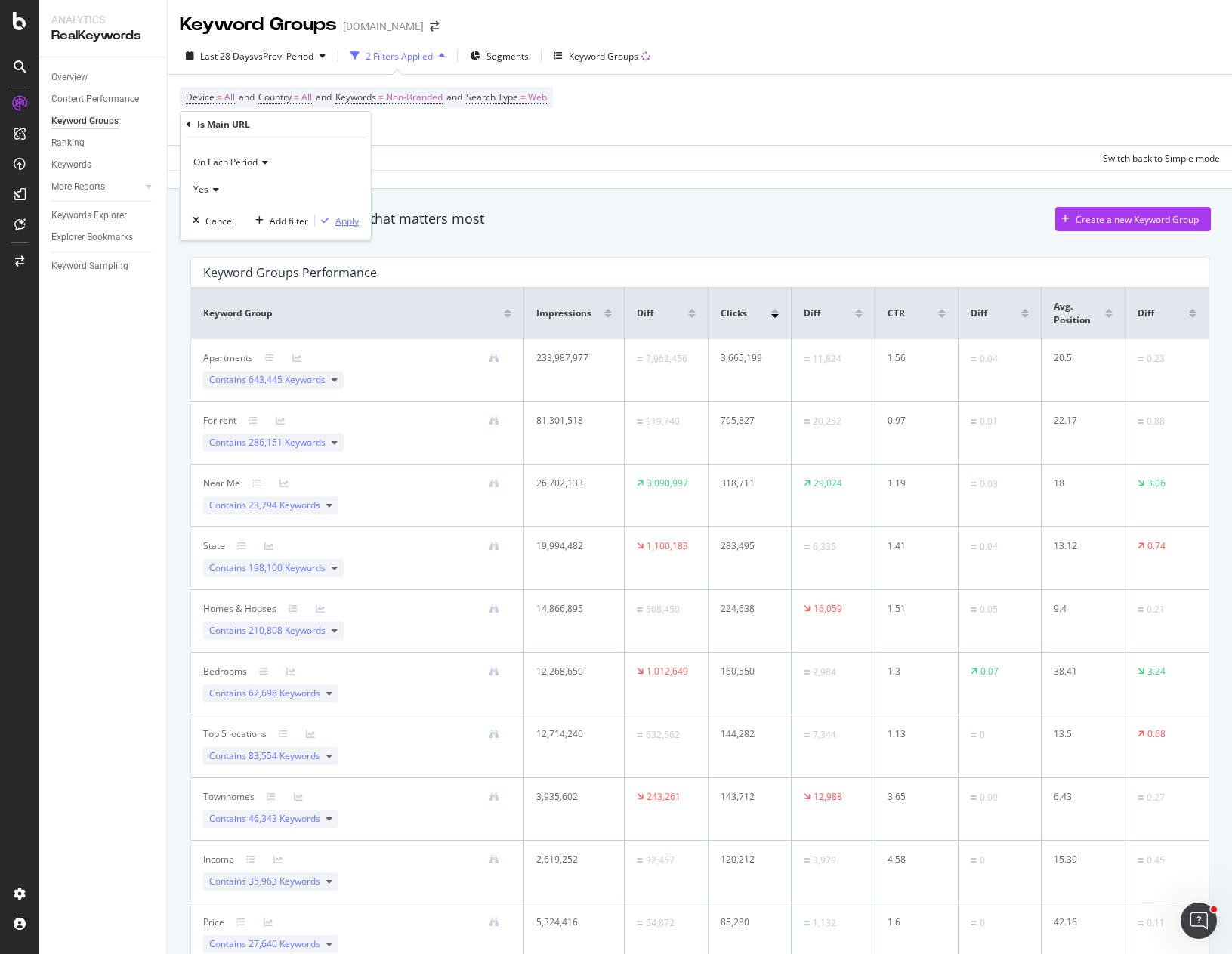
click at [354, 222] on div "Apply" at bounding box center [346, 221] width 24 height 13
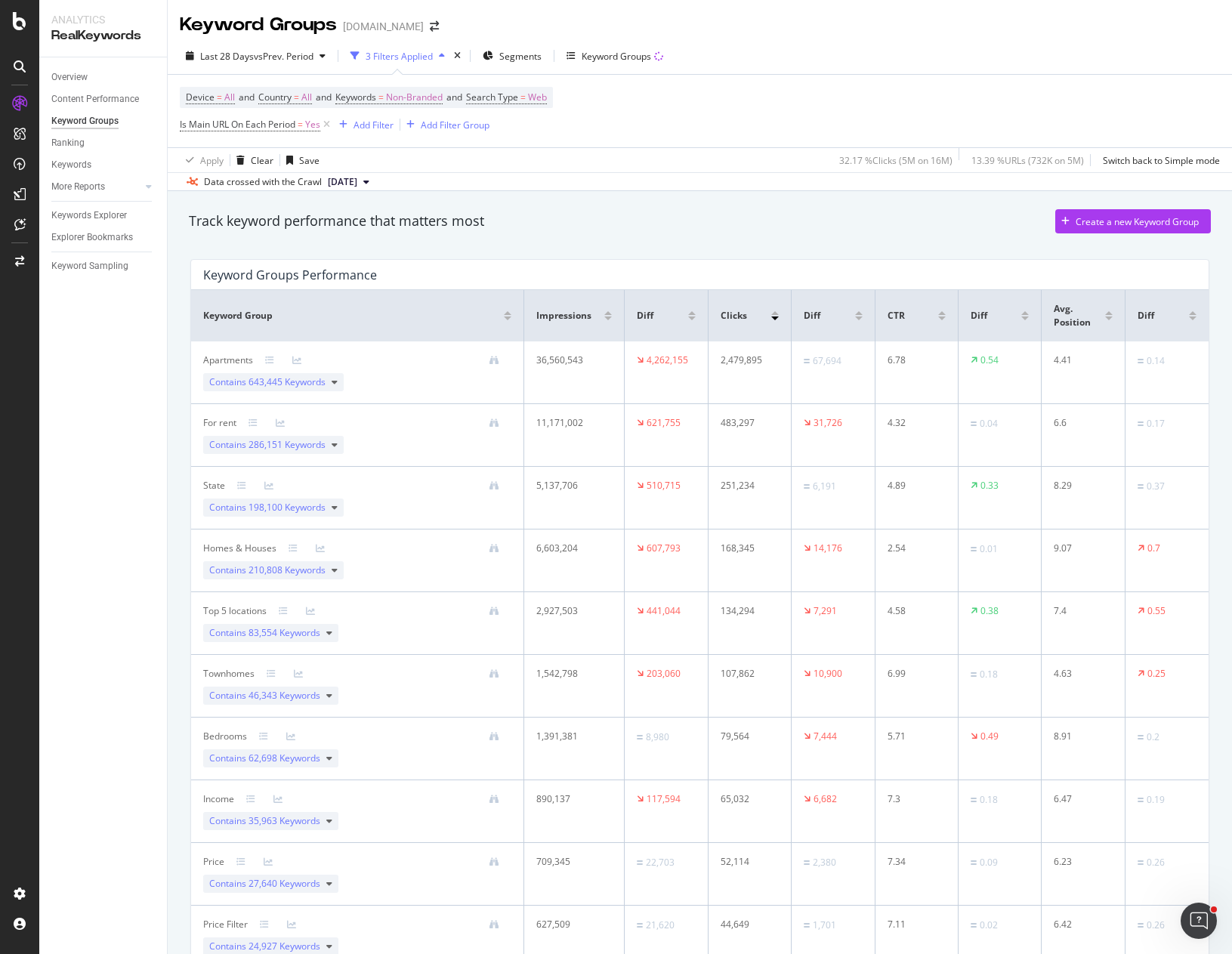
click at [739, 115] on div "Device = All and Country = All and Keywords = Non-Branded and Search Type = Web…" at bounding box center [699, 111] width 1040 height 73
click at [300, 55] on span "vs Prev. Period" at bounding box center [283, 57] width 60 height 13
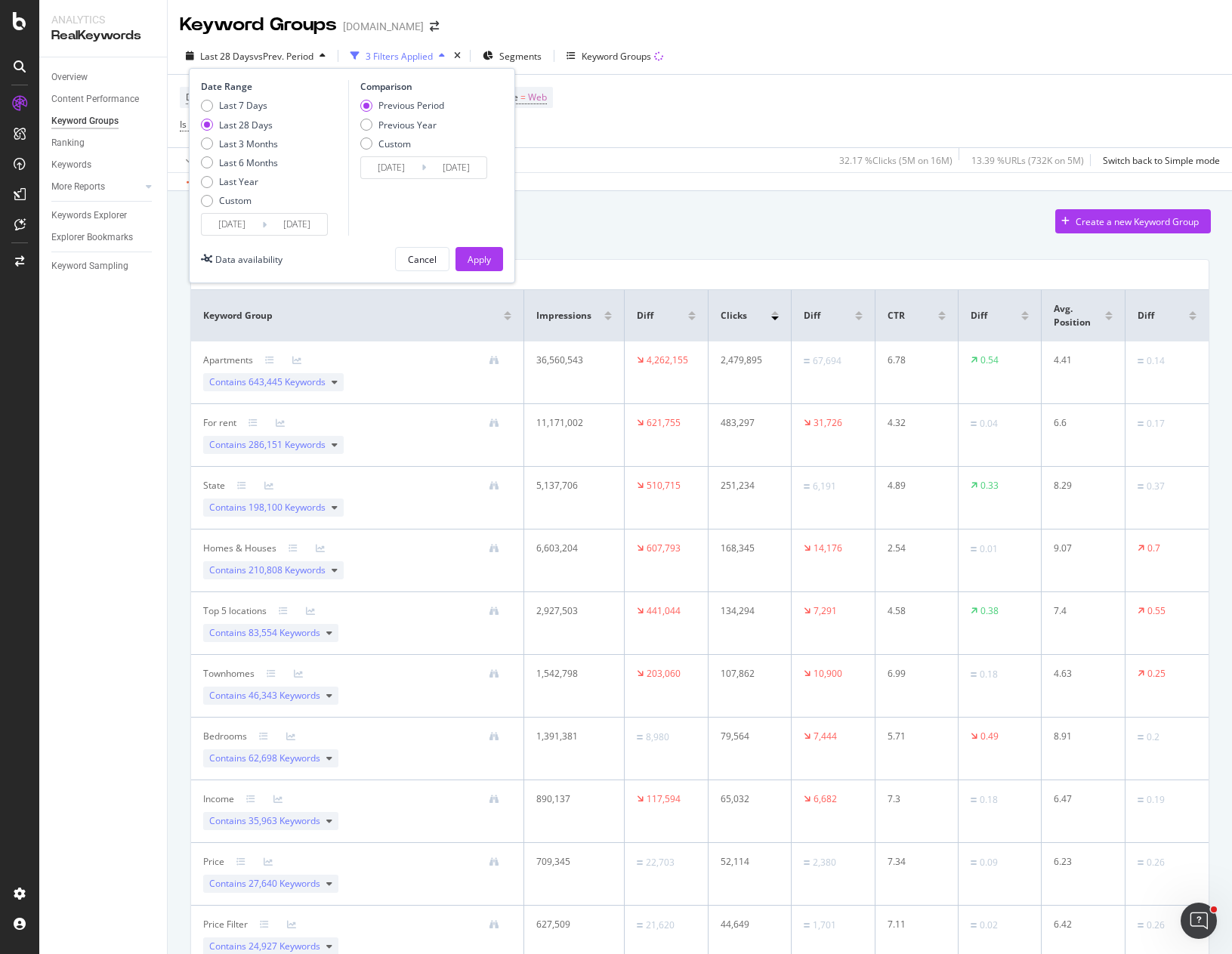
click at [234, 222] on input "[DATE]" at bounding box center [232, 224] width 61 height 21
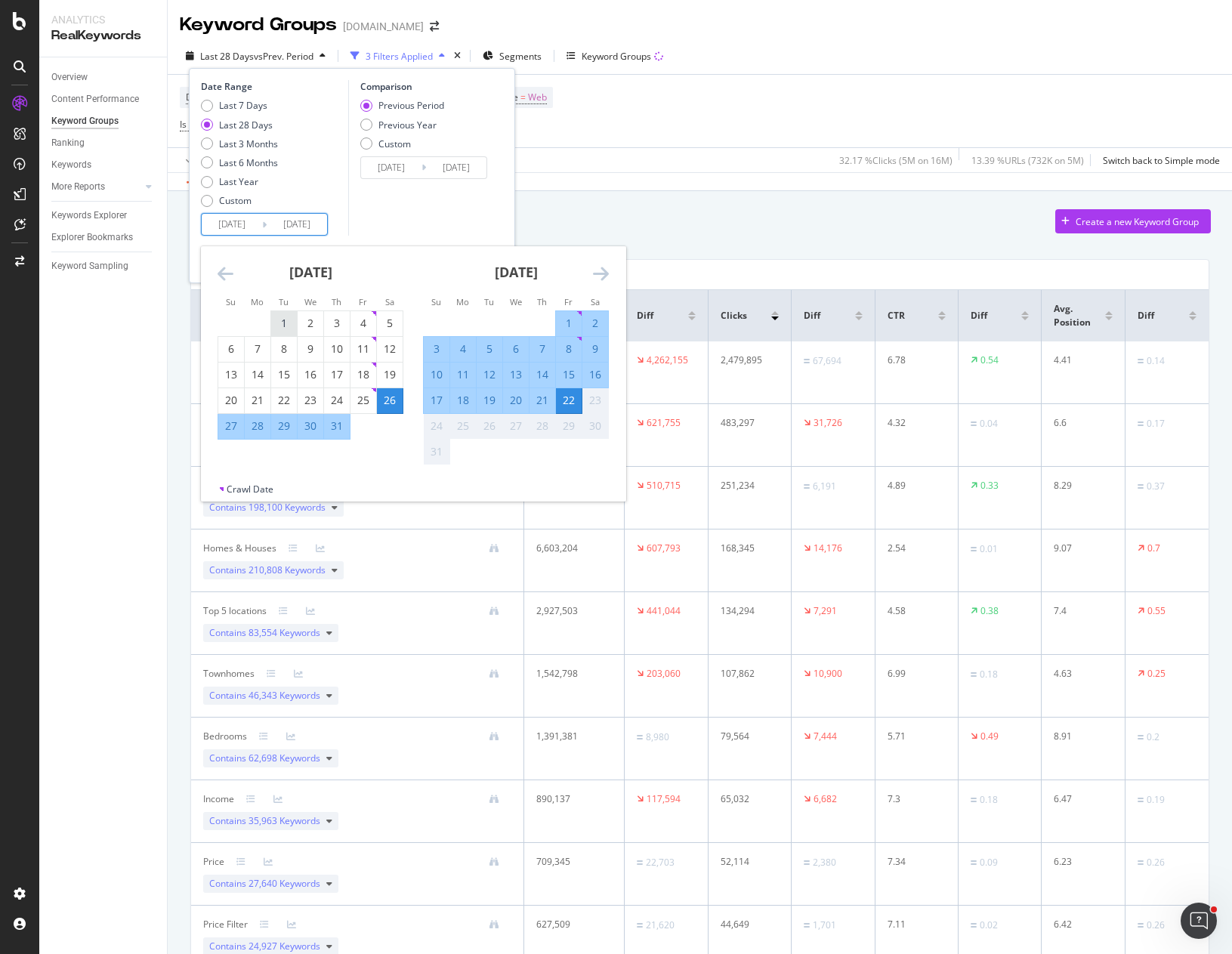
click at [279, 320] on div "1" at bounding box center [284, 324] width 26 height 15
type input "[DATE]"
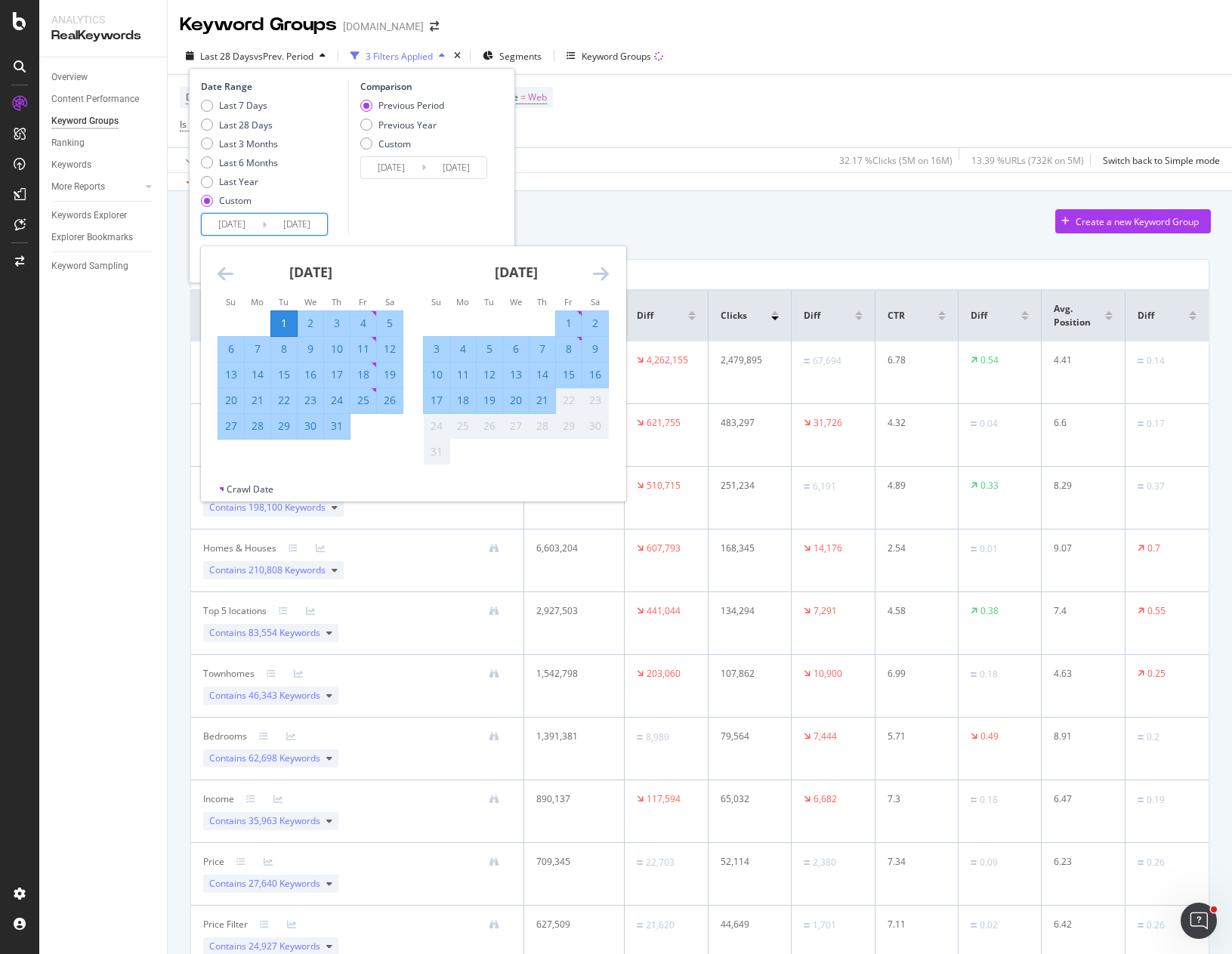
click at [336, 426] on div "31" at bounding box center [336, 426] width 26 height 15
type input "[DATE]"
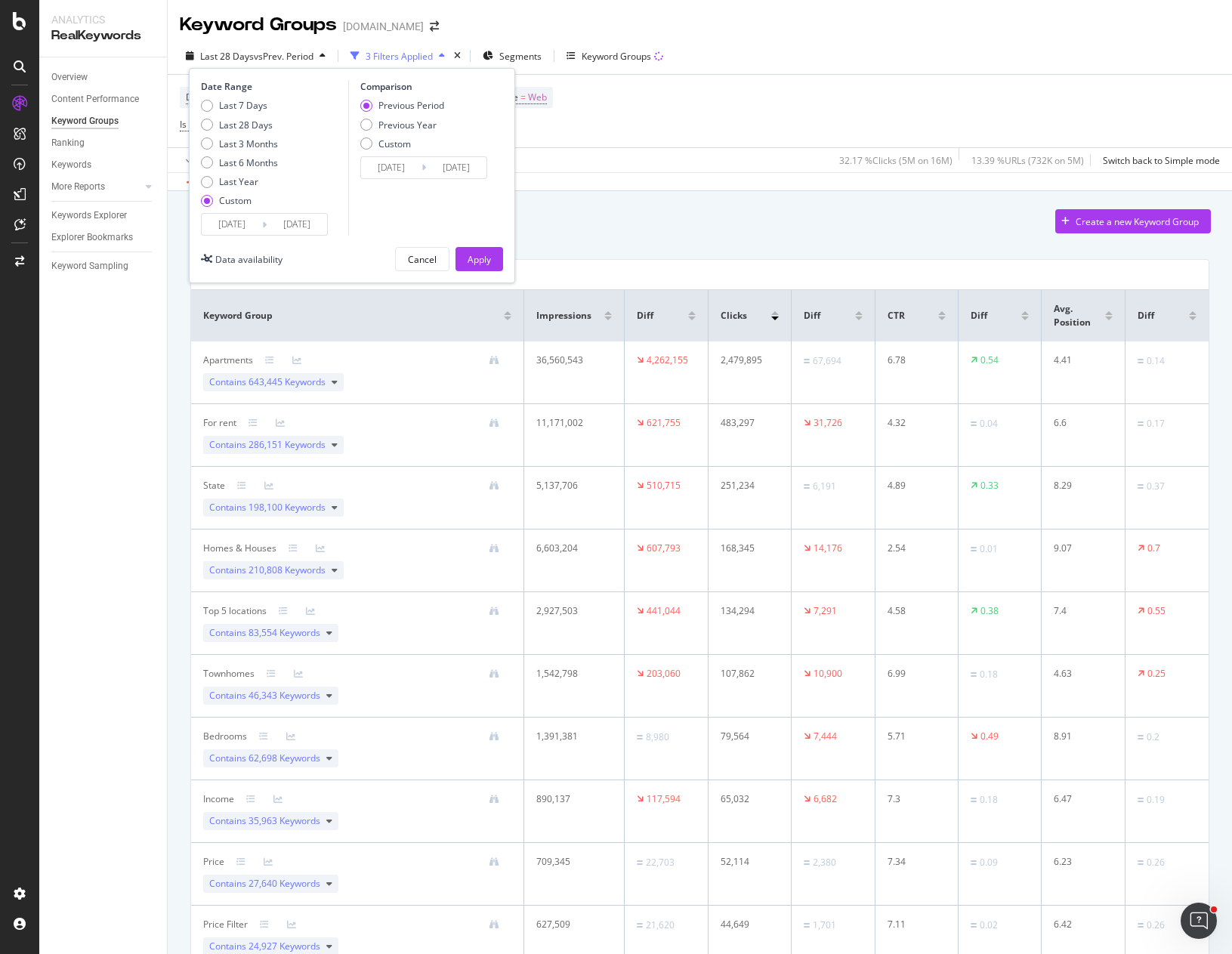
click at [255, 226] on input "[DATE]" at bounding box center [232, 224] width 61 height 21
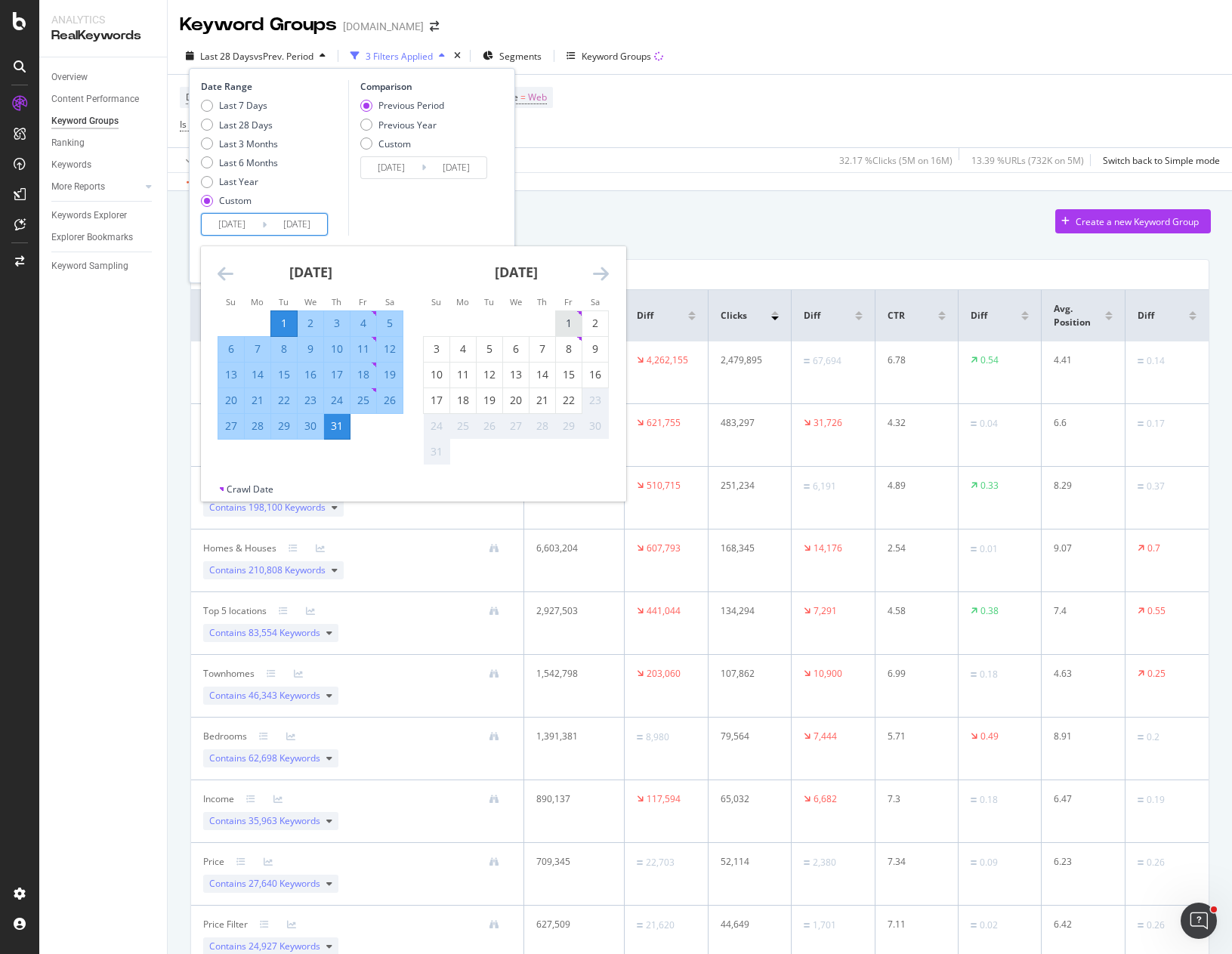
click at [571, 319] on div "1" at bounding box center [568, 324] width 26 height 15
type input "2025/08/01"
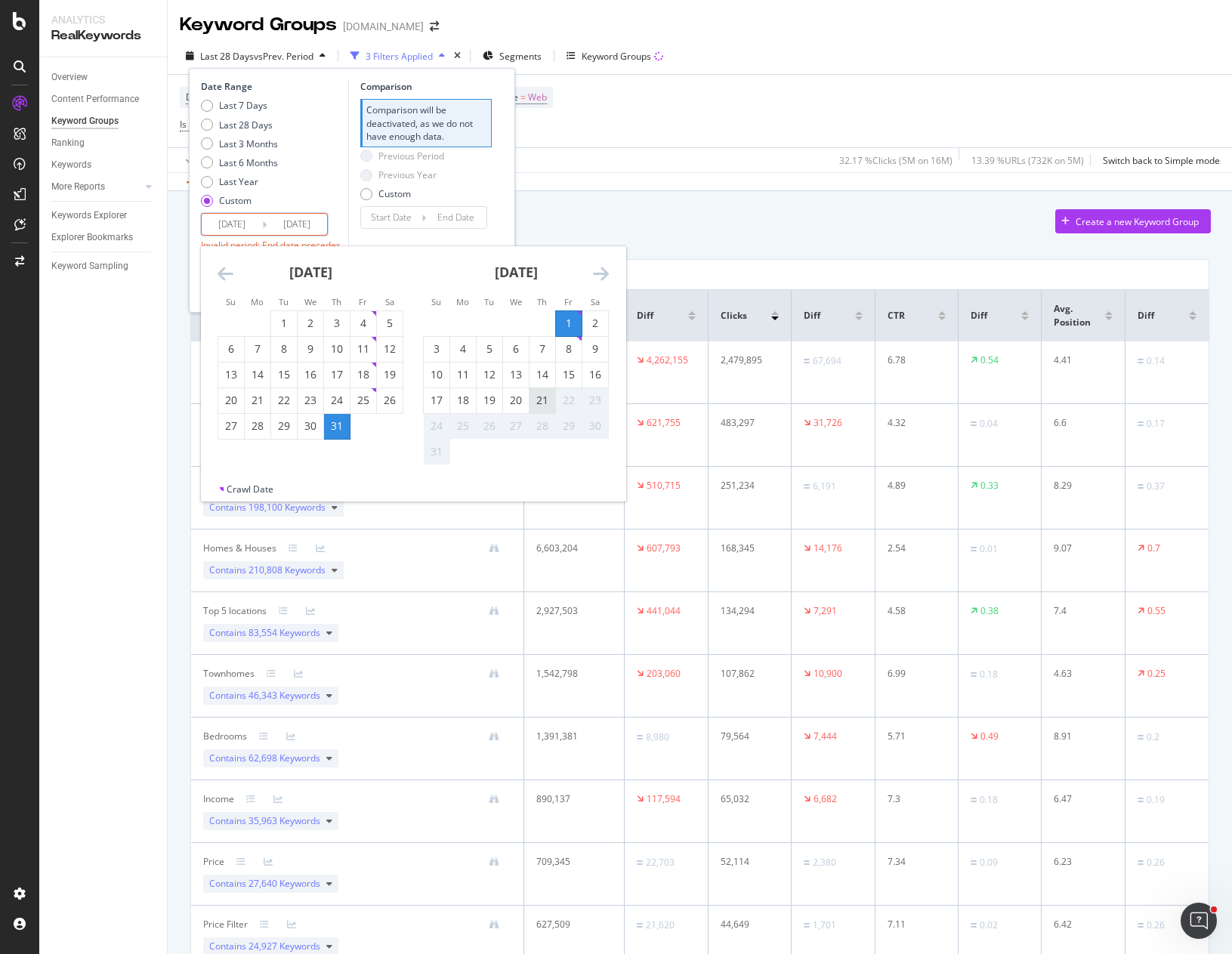
click at [540, 402] on div "21" at bounding box center [542, 400] width 26 height 15
type input "2025/08/21"
type input "2025/07/11"
type input "[DATE]"
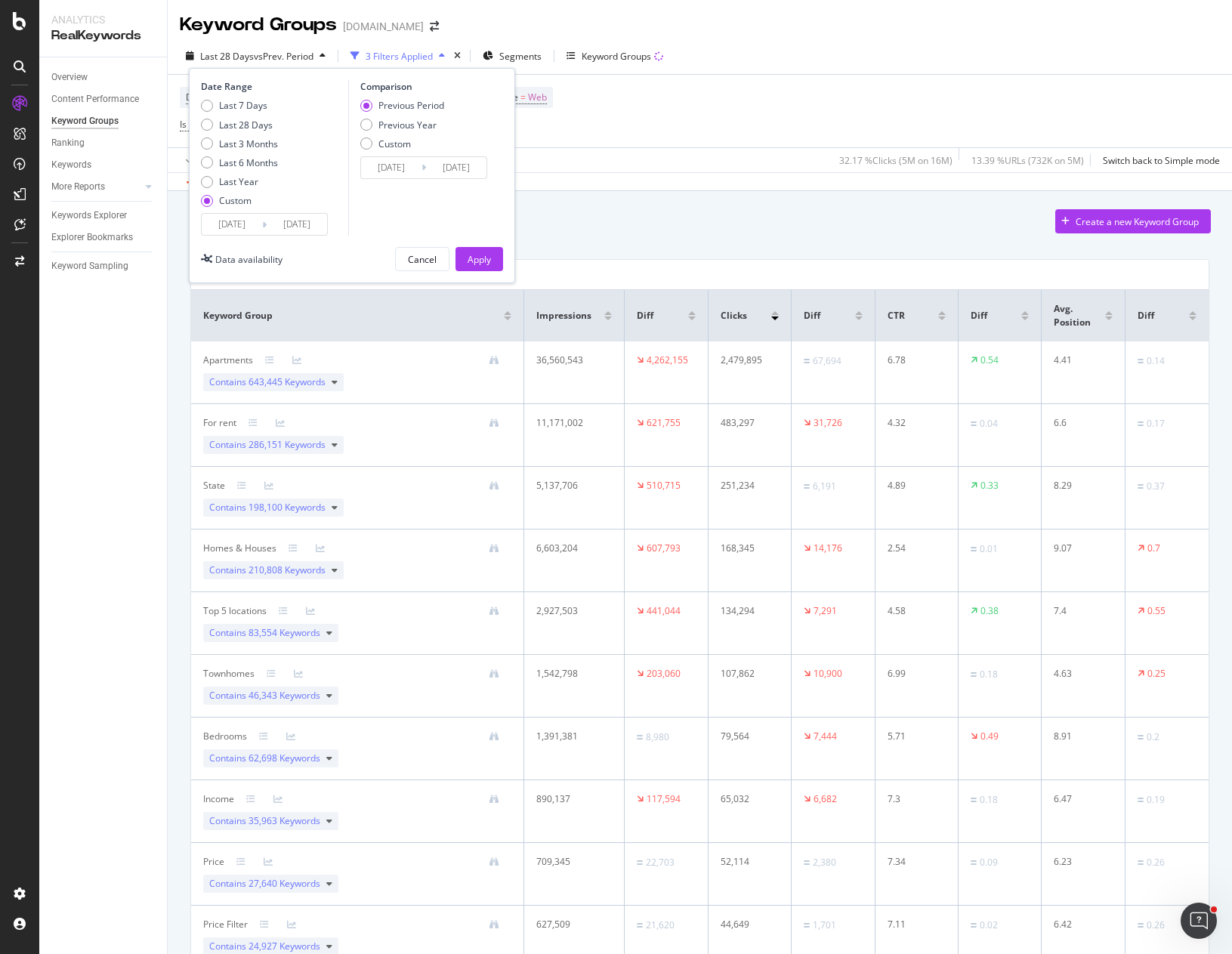
click at [228, 221] on input "2025/08/01" at bounding box center [232, 224] width 61 height 21
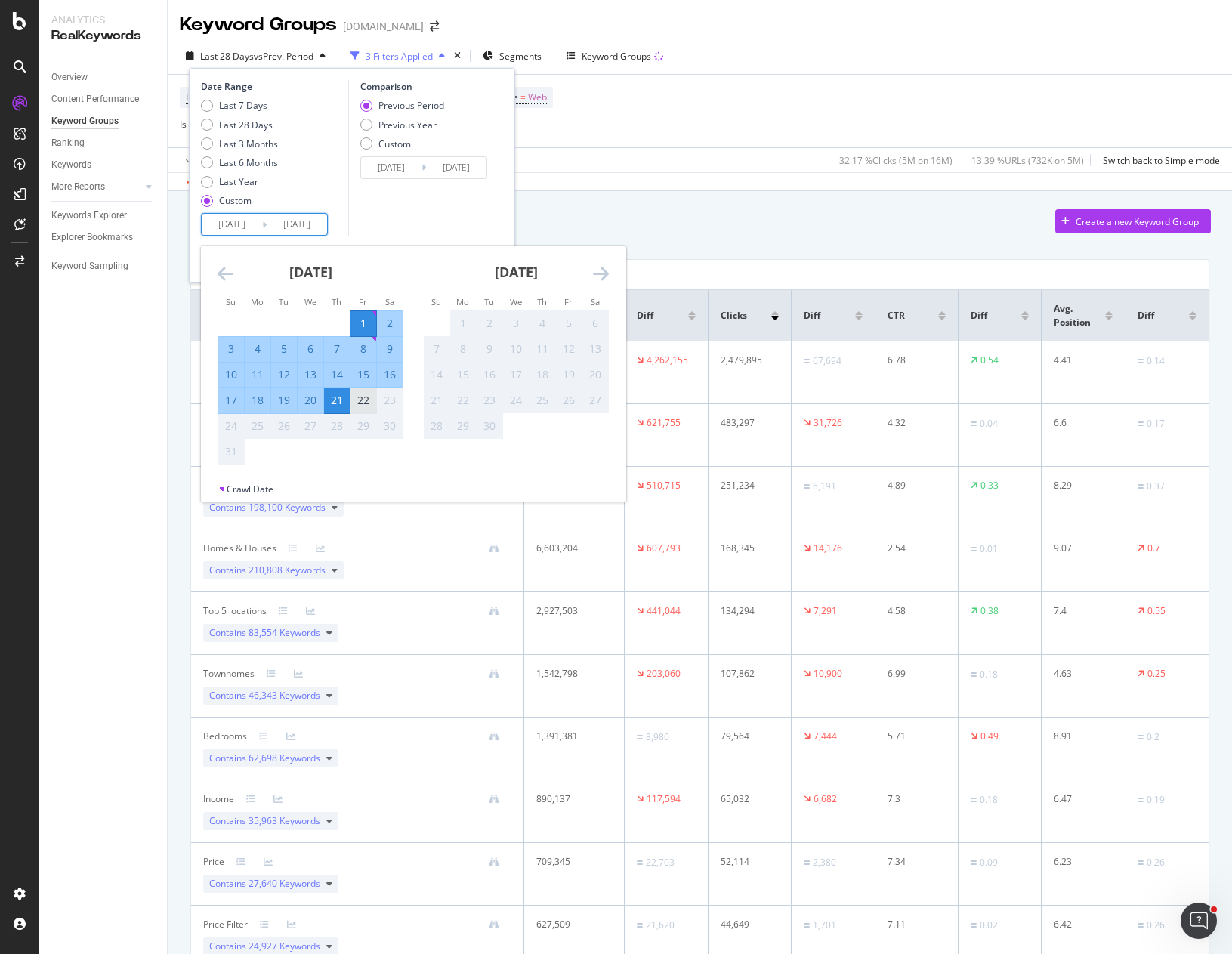
click at [361, 402] on div "22" at bounding box center [362, 400] width 26 height 15
type input "[DATE]"
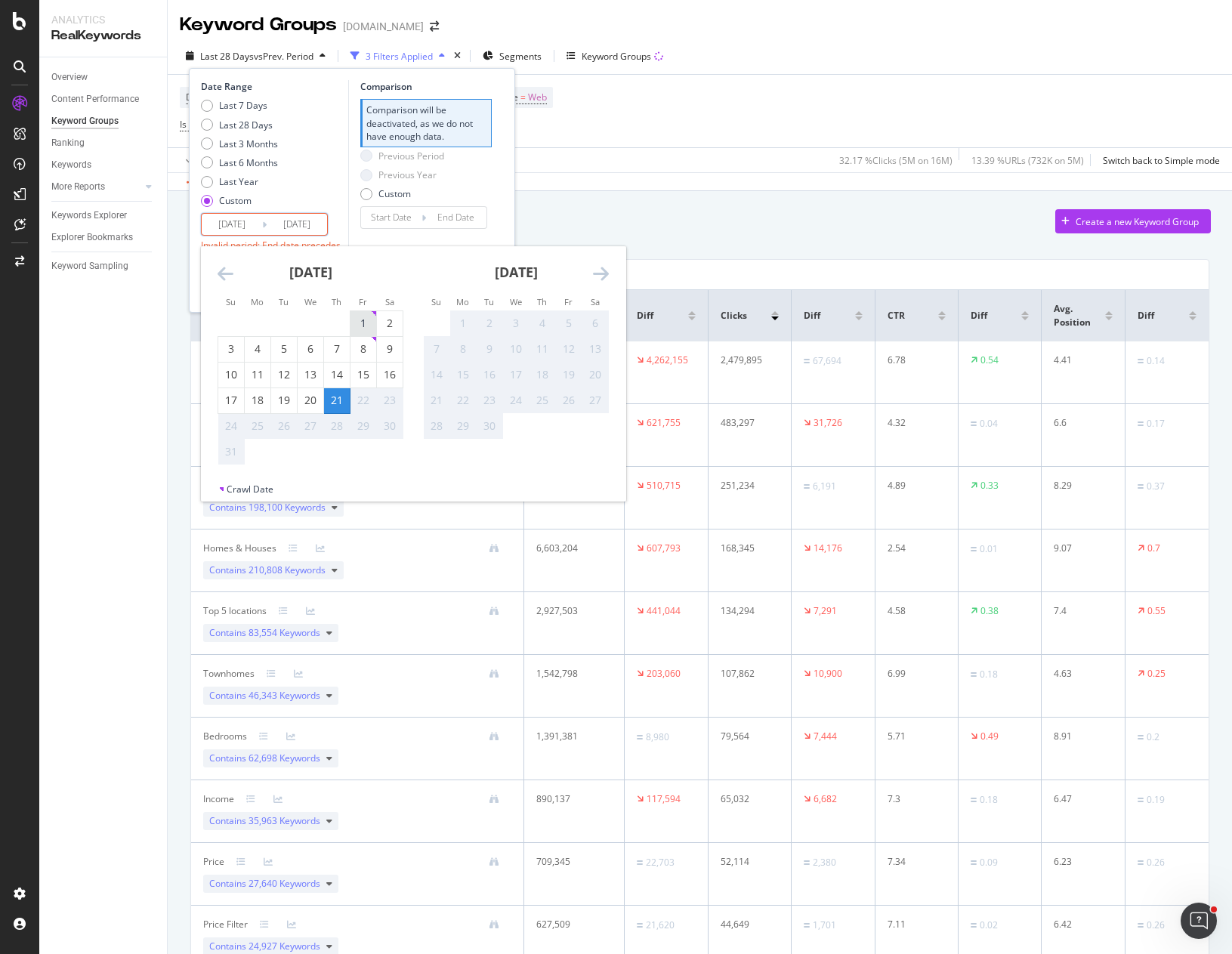
click at [364, 322] on div "1" at bounding box center [362, 324] width 26 height 15
type input "2025/08/01"
type input "2025/07/11"
type input "[DATE]"
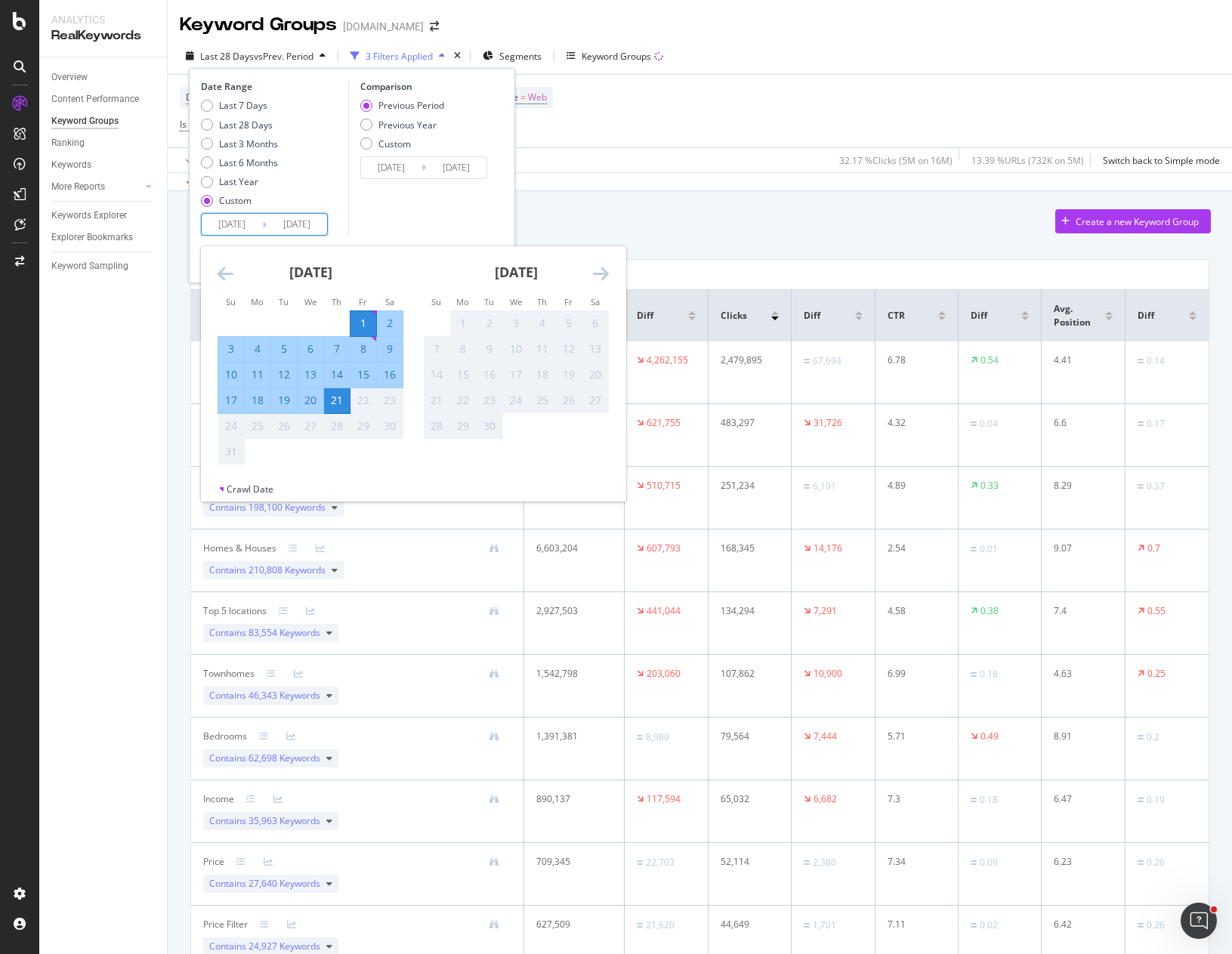
click at [390, 168] on input "2025/07/11" at bounding box center [392, 168] width 61 height 21
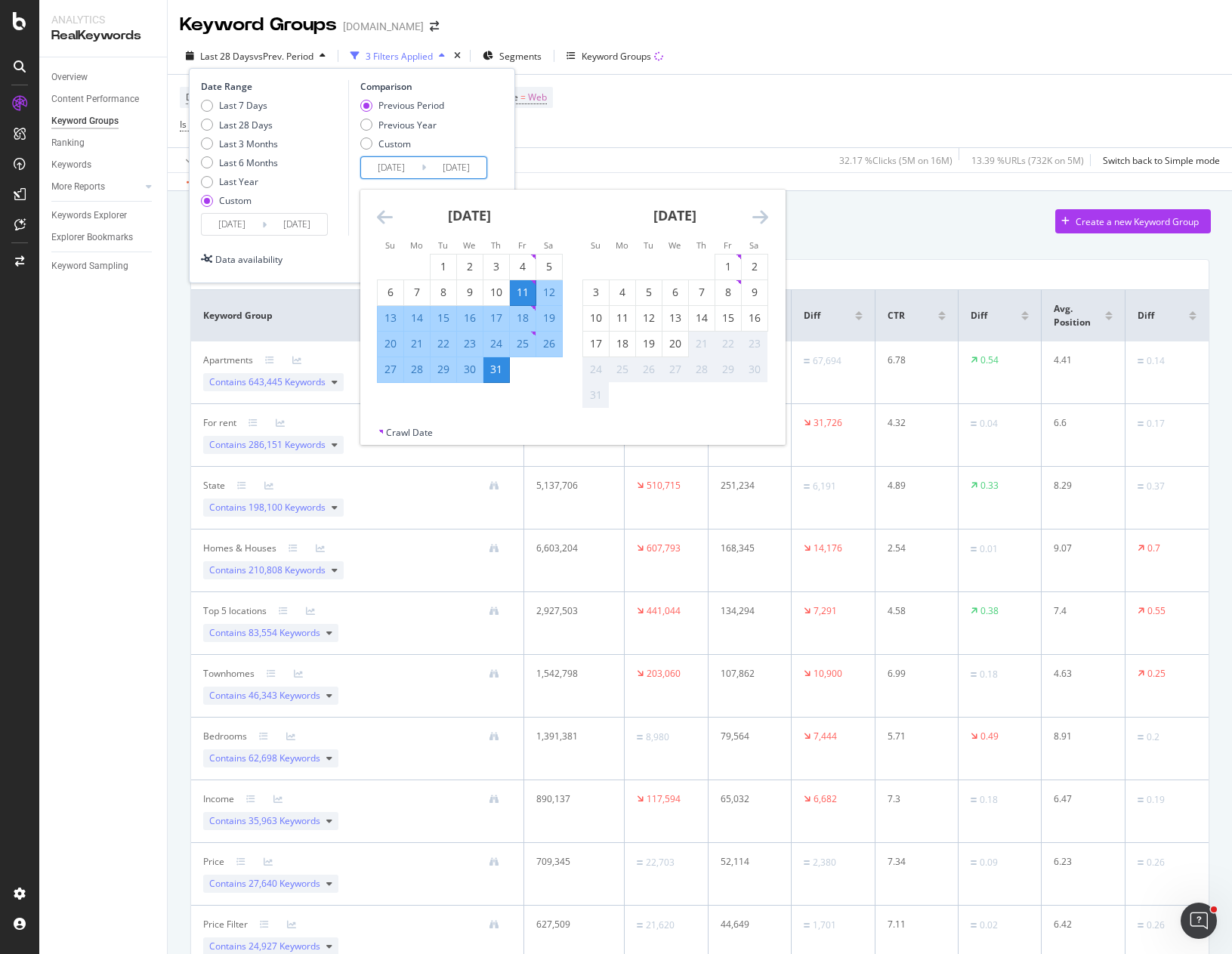
click at [390, 215] on icon "Move backward to switch to the previous month." at bounding box center [384, 216] width 16 height 18
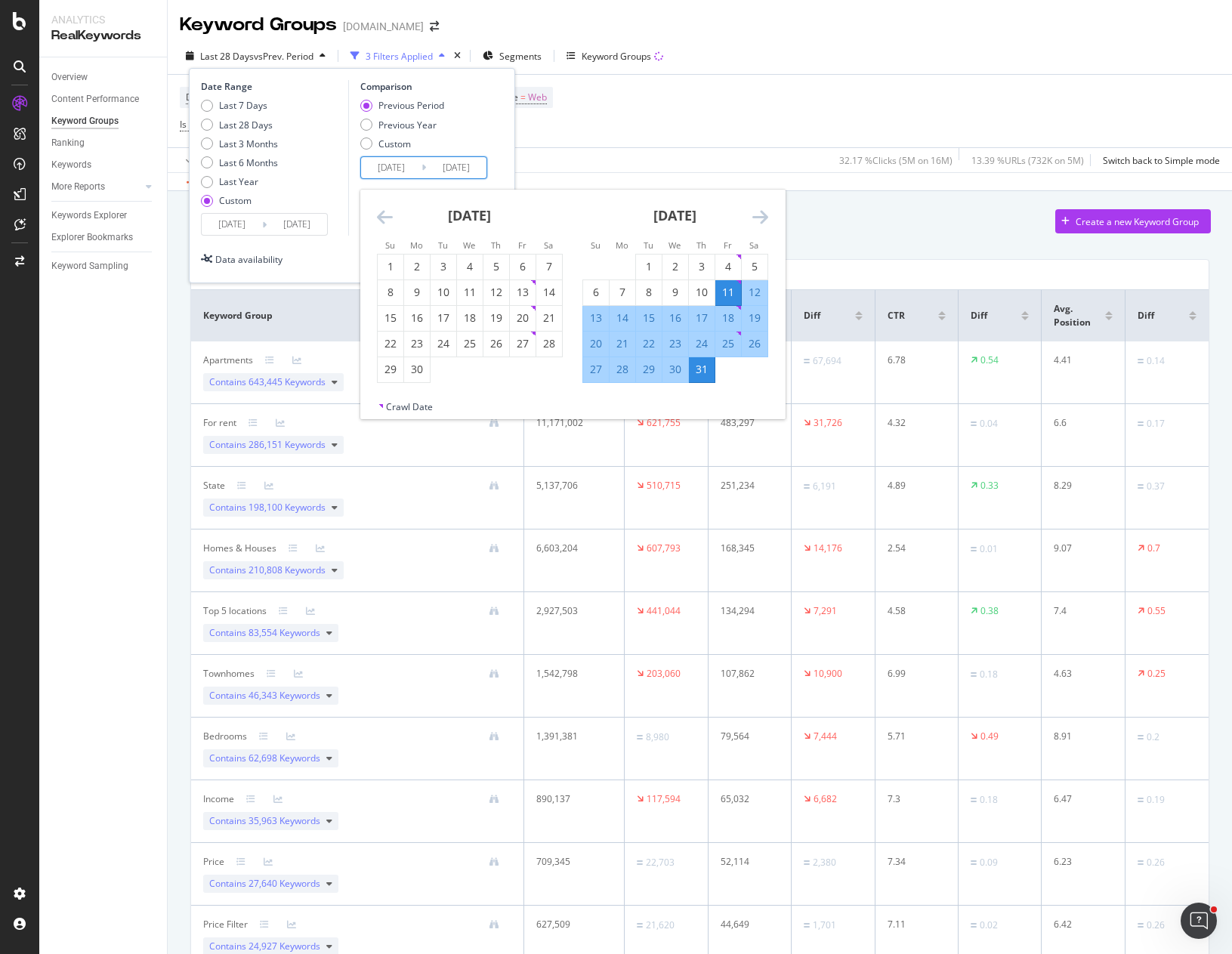
click at [390, 215] on icon "Move backward to switch to the previous month." at bounding box center [384, 216] width 16 height 18
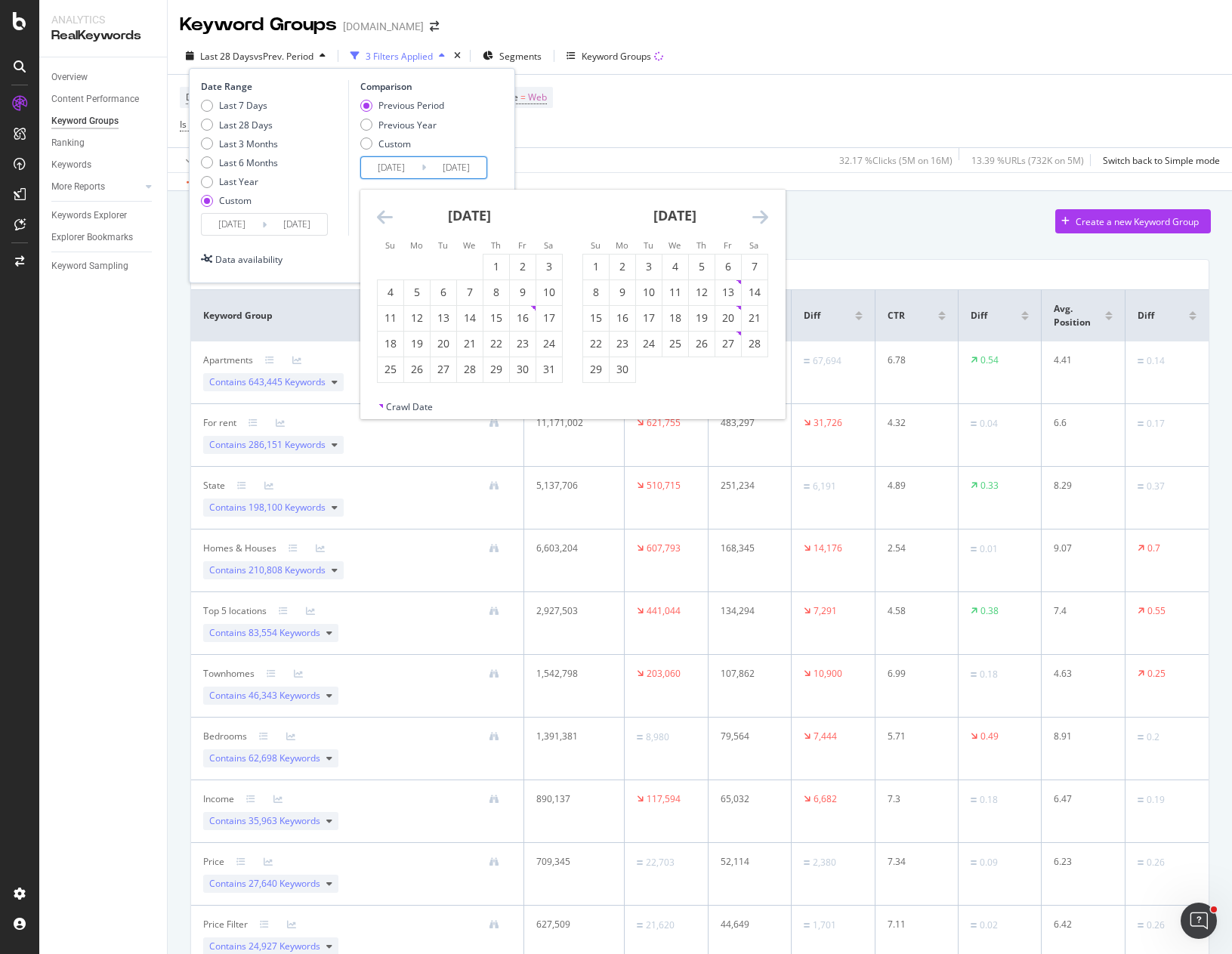
click at [390, 215] on icon "Move backward to switch to the previous month." at bounding box center [384, 216] width 16 height 18
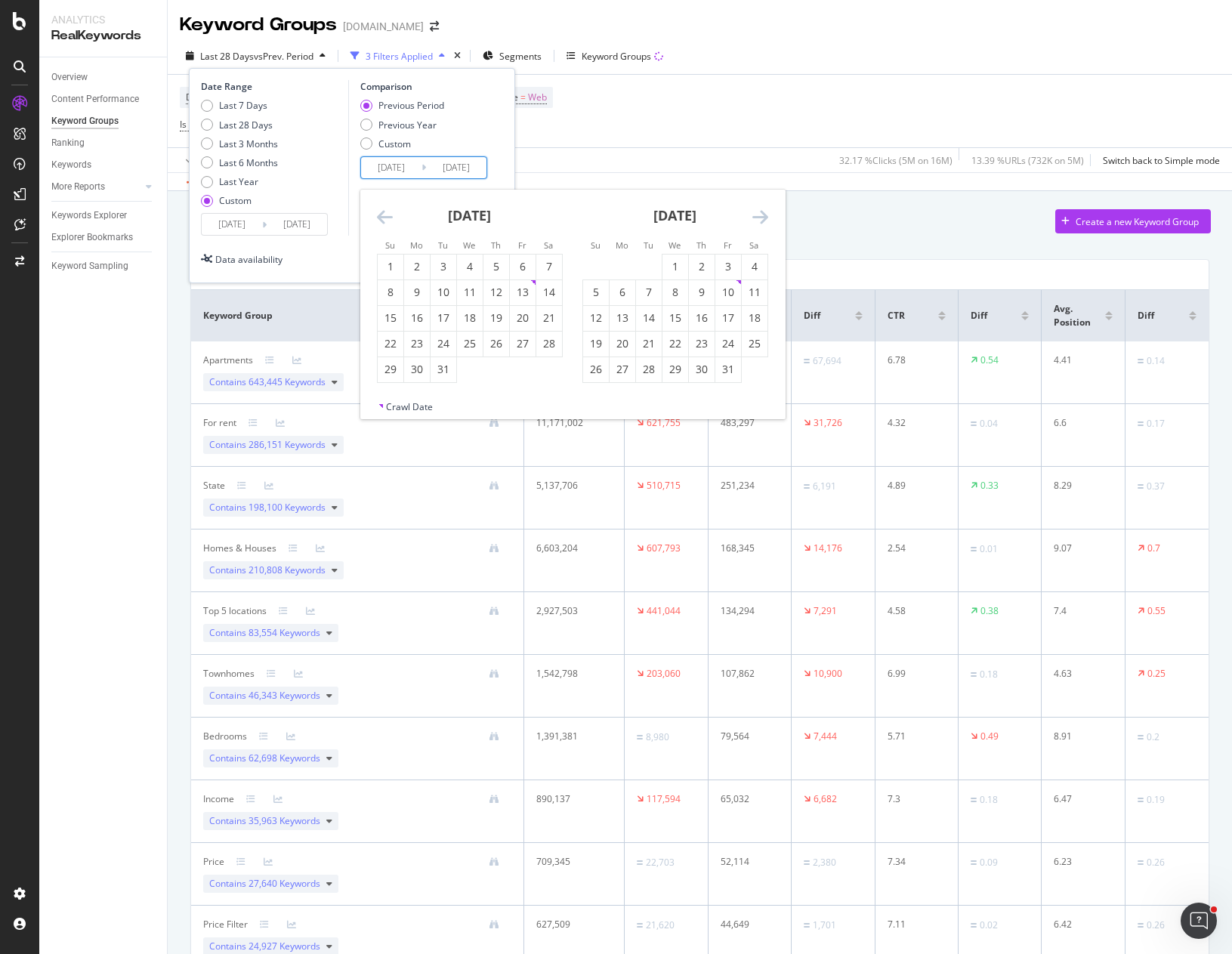
click at [390, 215] on icon "Move backward to switch to the previous month." at bounding box center [384, 216] width 16 height 18
click at [520, 264] on div "1" at bounding box center [522, 267] width 26 height 15
type input "[DATE]"
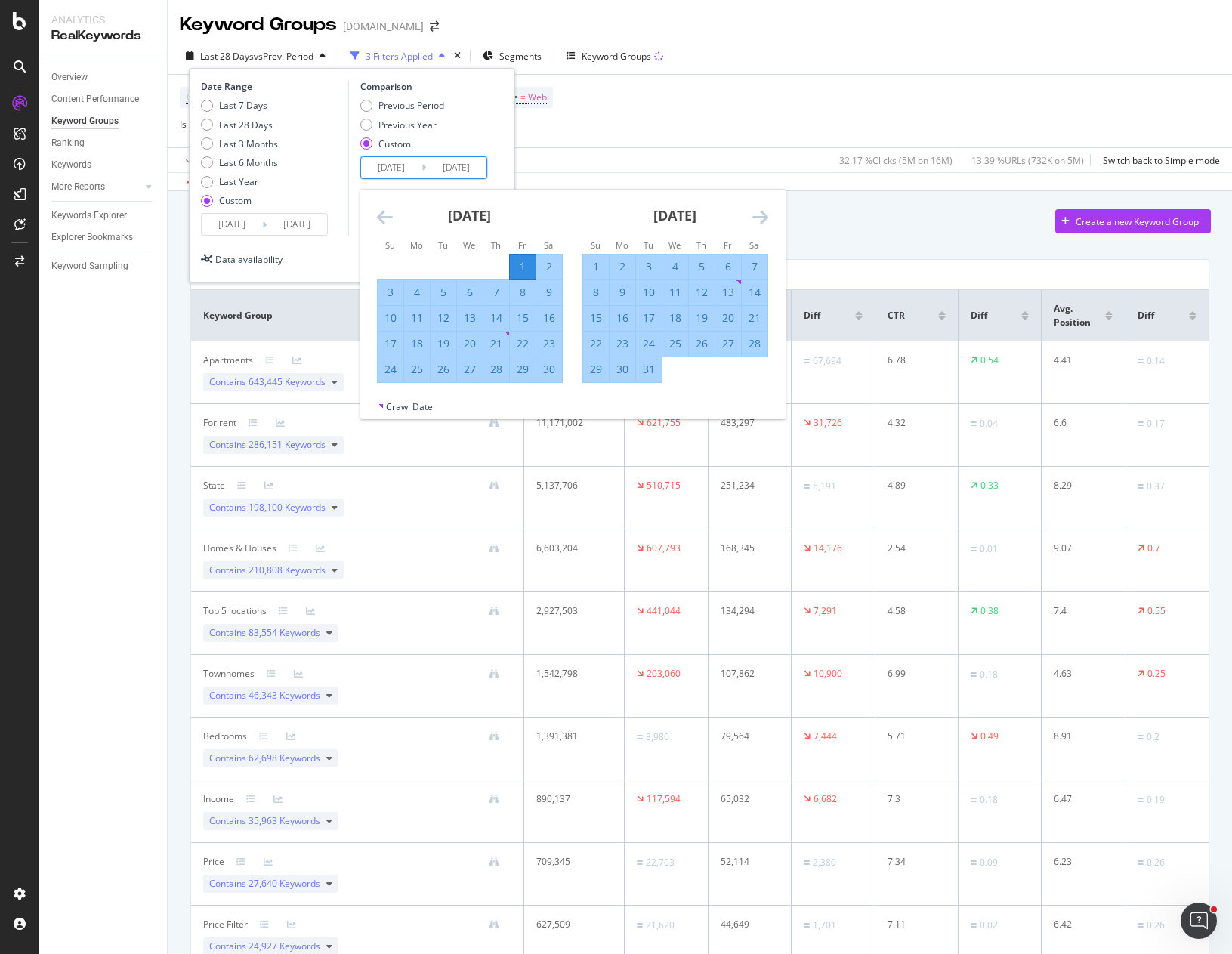
click at [496, 339] on div "21" at bounding box center [496, 344] width 26 height 15
type input "2024/11/21"
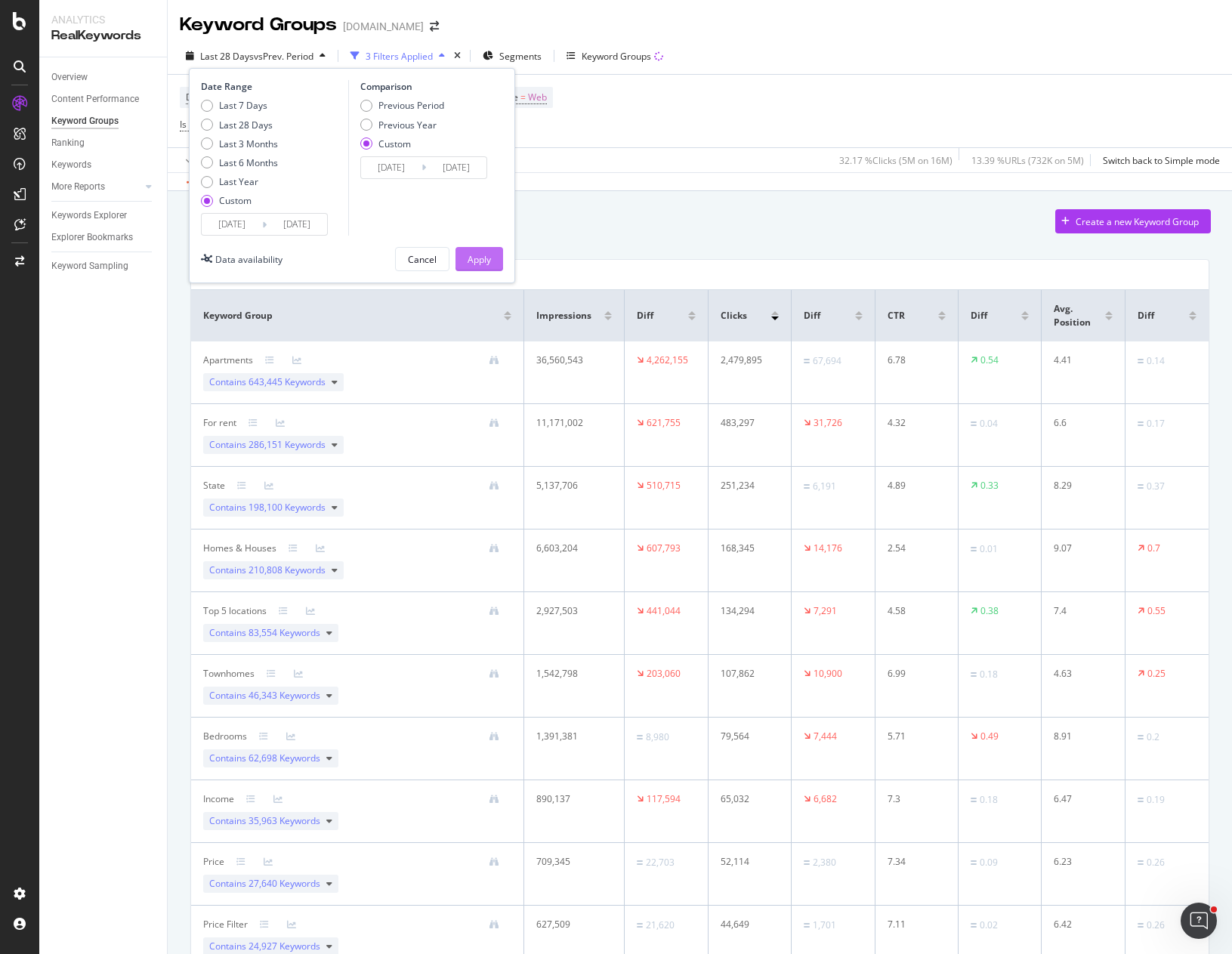
click at [478, 261] on div "Apply" at bounding box center [479, 259] width 24 height 13
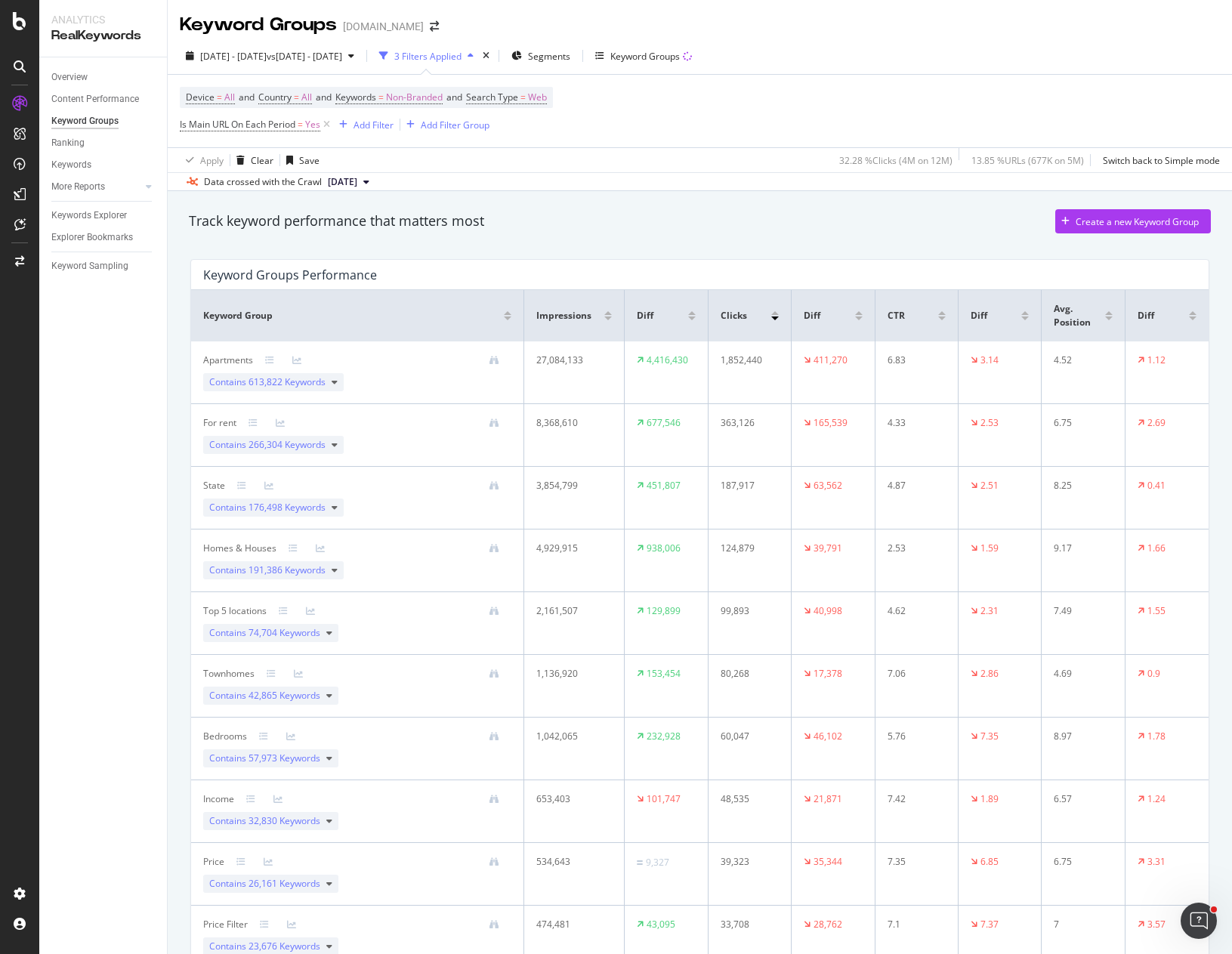
click at [886, 96] on div "Device = All and Country = All and Keywords = Non-Branded and Search Type = Web…" at bounding box center [699, 111] width 1040 height 73
click at [754, 172] on div "Data crossed with the Crawl 2025 Aug. 8th" at bounding box center [699, 181] width 1065 height 18
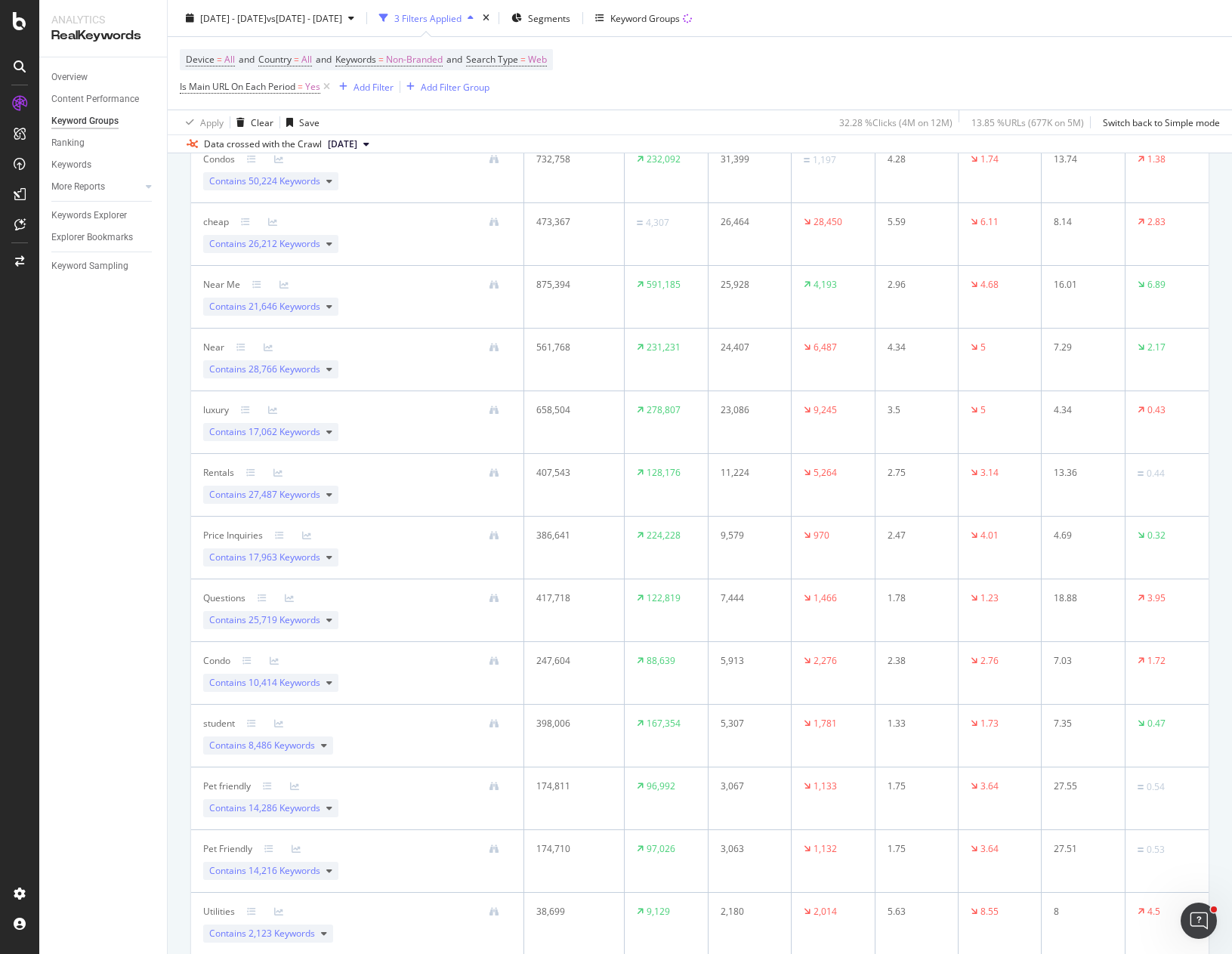
scroll to position [818, 0]
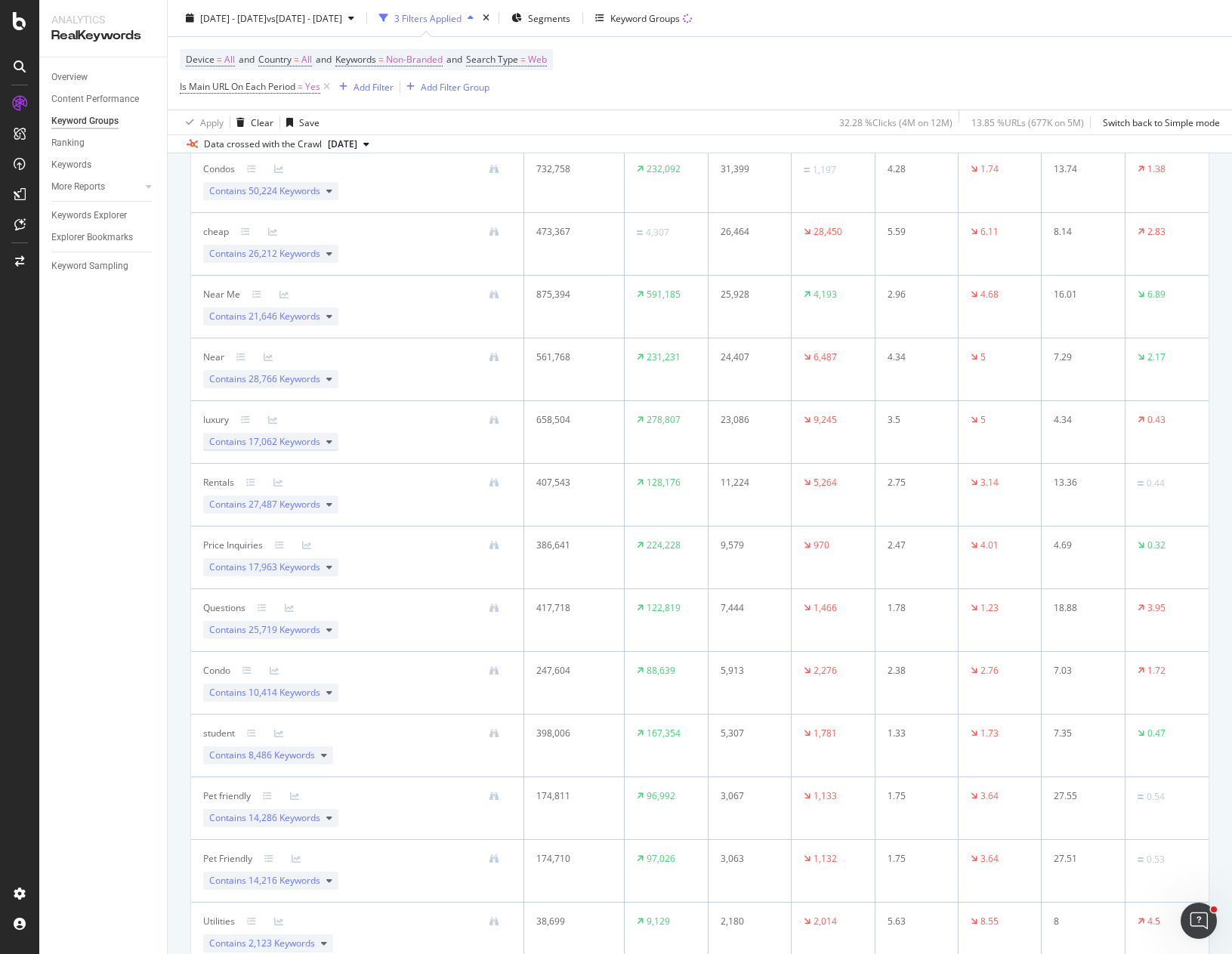
click at [306, 444] on span "17,062 Keywords" at bounding box center [285, 442] width 72 height 13
